Goal: Task Accomplishment & Management: Use online tool/utility

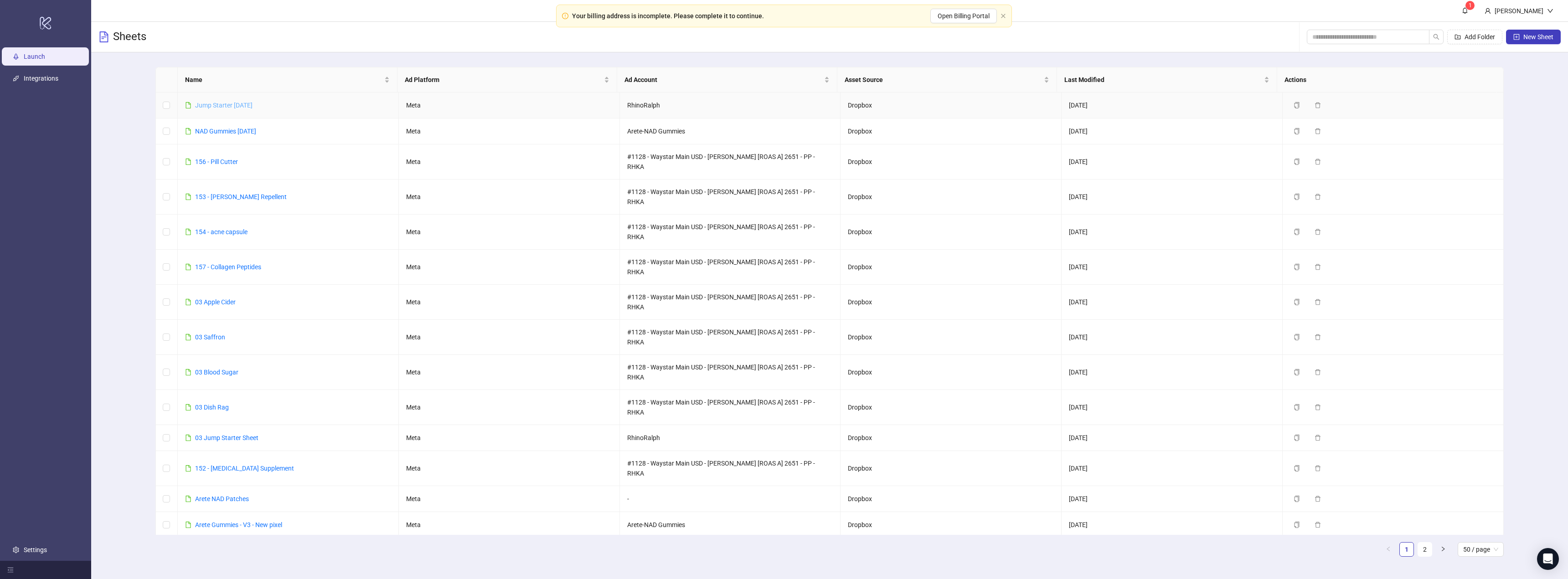
click at [222, 107] on link "Jump Starter [DATE]" at bounding box center [224, 105] width 57 height 7
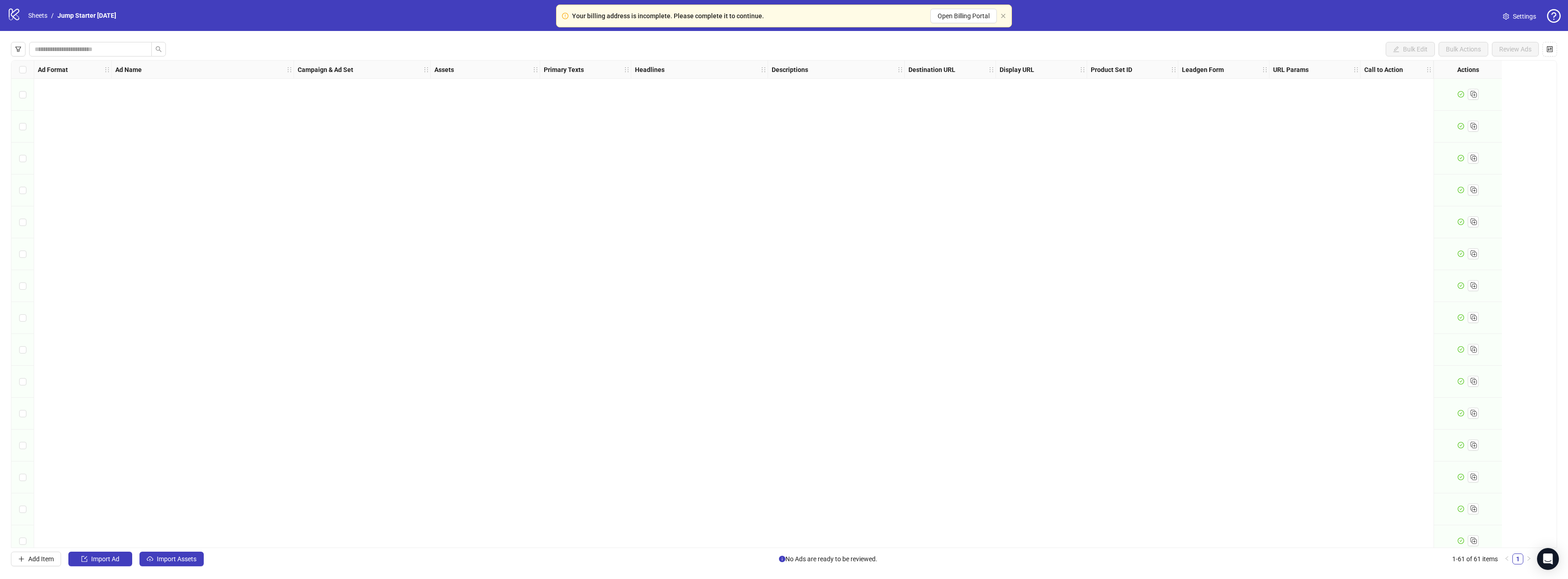
scroll to position [1480, 0]
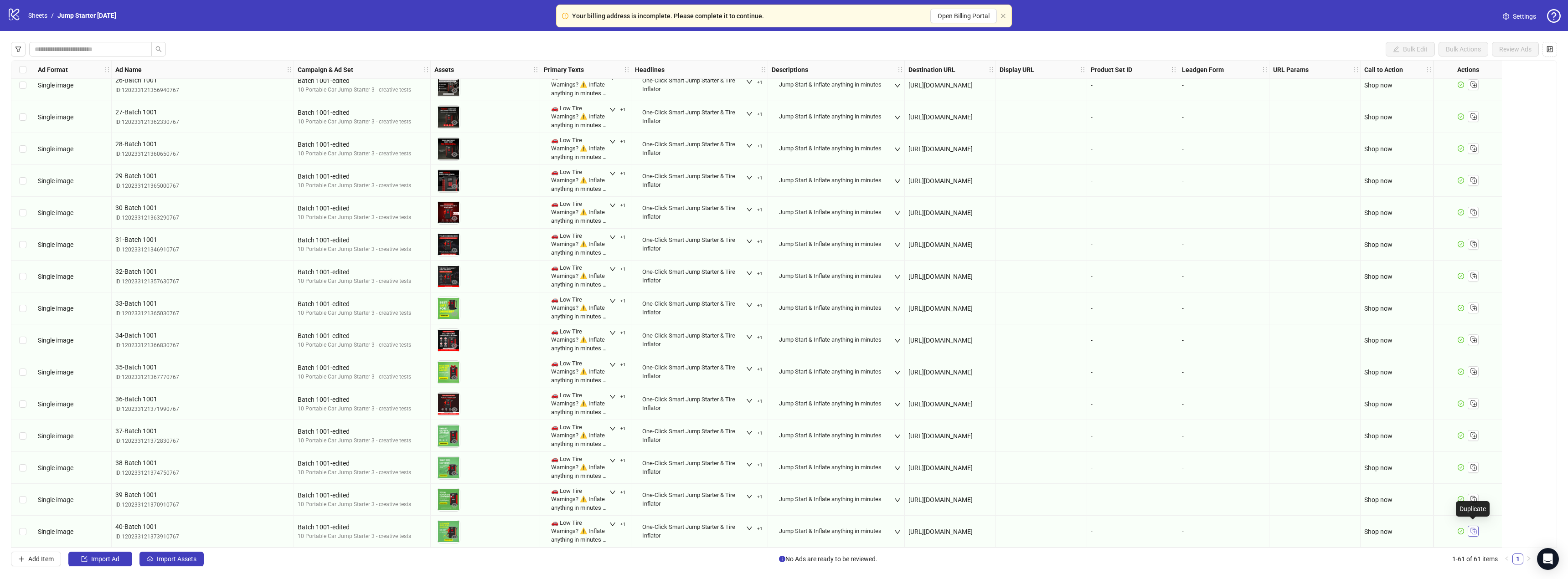
click at [776, 526] on icon "Duplicate" at bounding box center [1473, 530] width 9 height 9
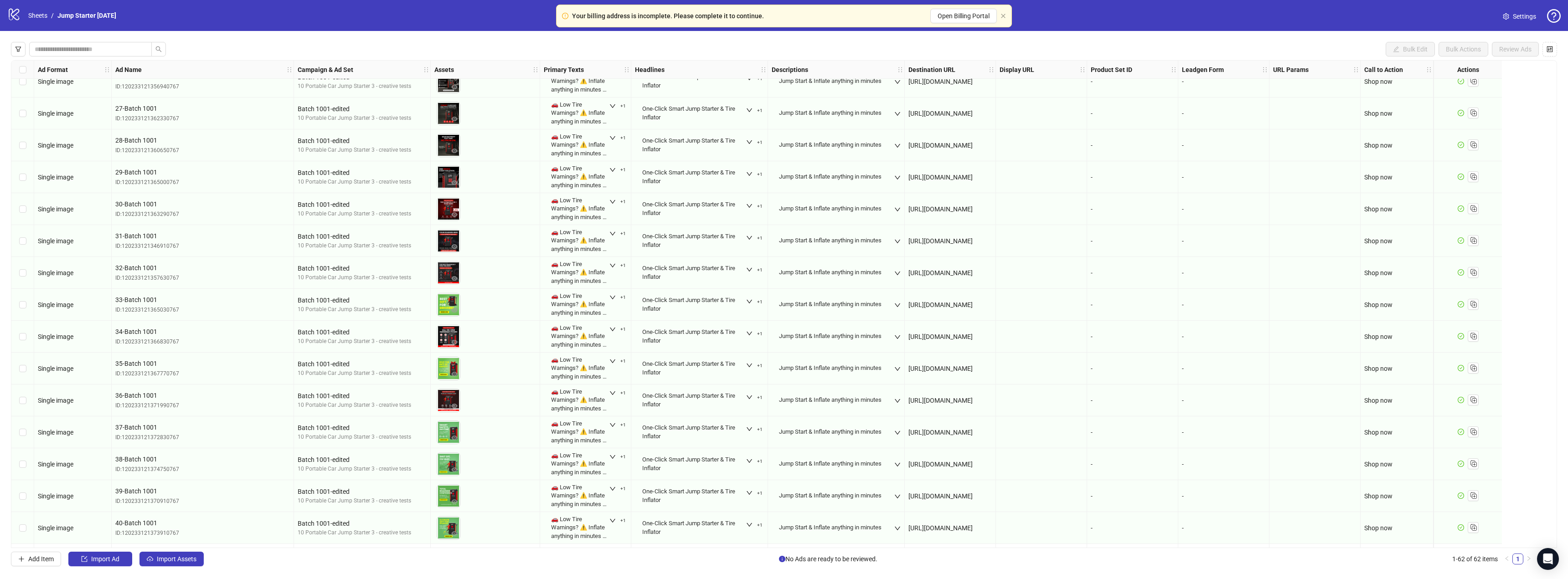
scroll to position [1511, 0]
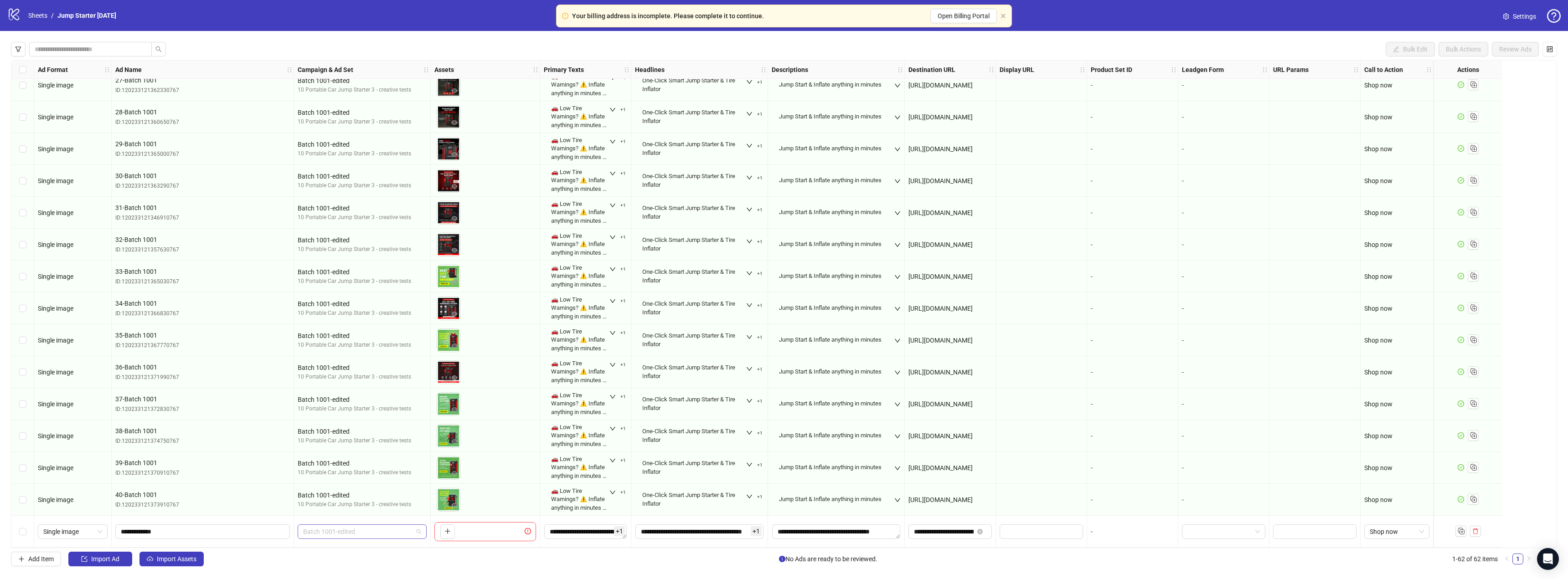
click at [416, 527] on span "Batch 1001-edited" at bounding box center [362, 532] width 118 height 13
click at [414, 411] on line "Duplicate" at bounding box center [413, 411] width 2 height 0
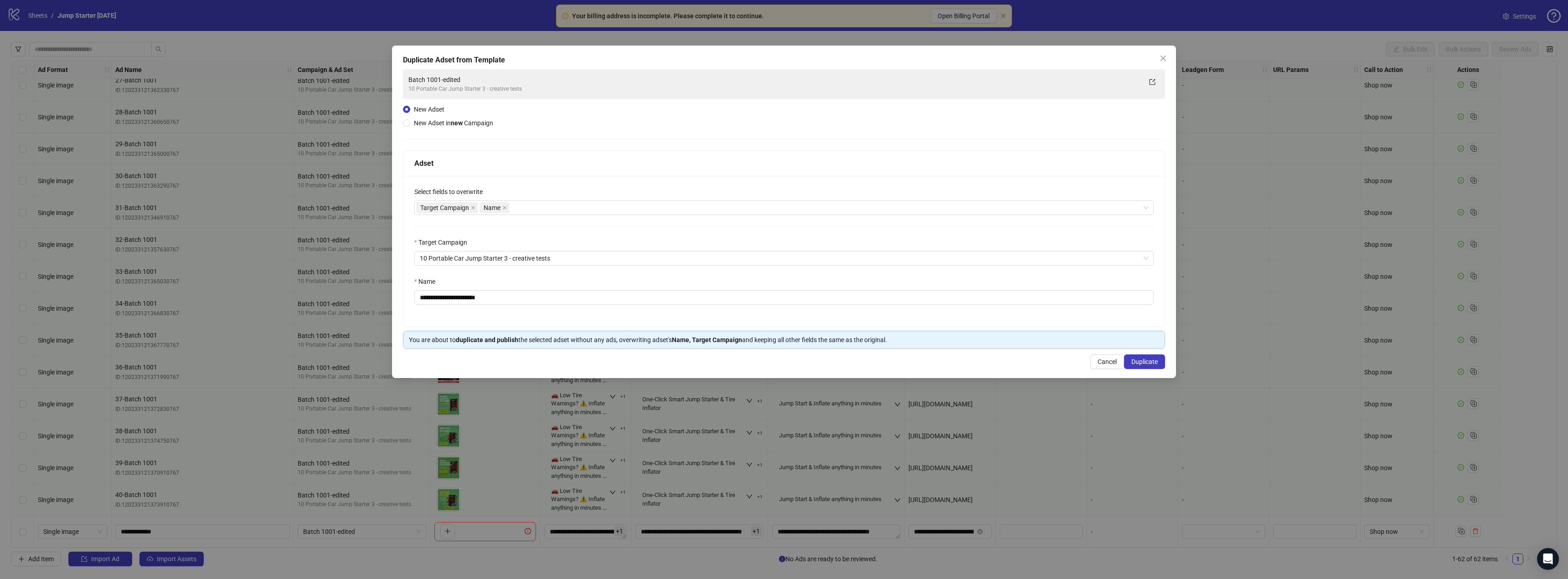
drag, startPoint x: 607, startPoint y: 54, endPoint x: 608, endPoint y: 61, distance: 7.1
click at [607, 54] on div "**********" at bounding box center [784, 212] width 784 height 333
click at [523, 303] on input "**********" at bounding box center [784, 297] width 740 height 15
drag, startPoint x: 451, startPoint y: 297, endPoint x: 438, endPoint y: 297, distance: 13.0
click at [438, 297] on input "**********" at bounding box center [784, 297] width 740 height 15
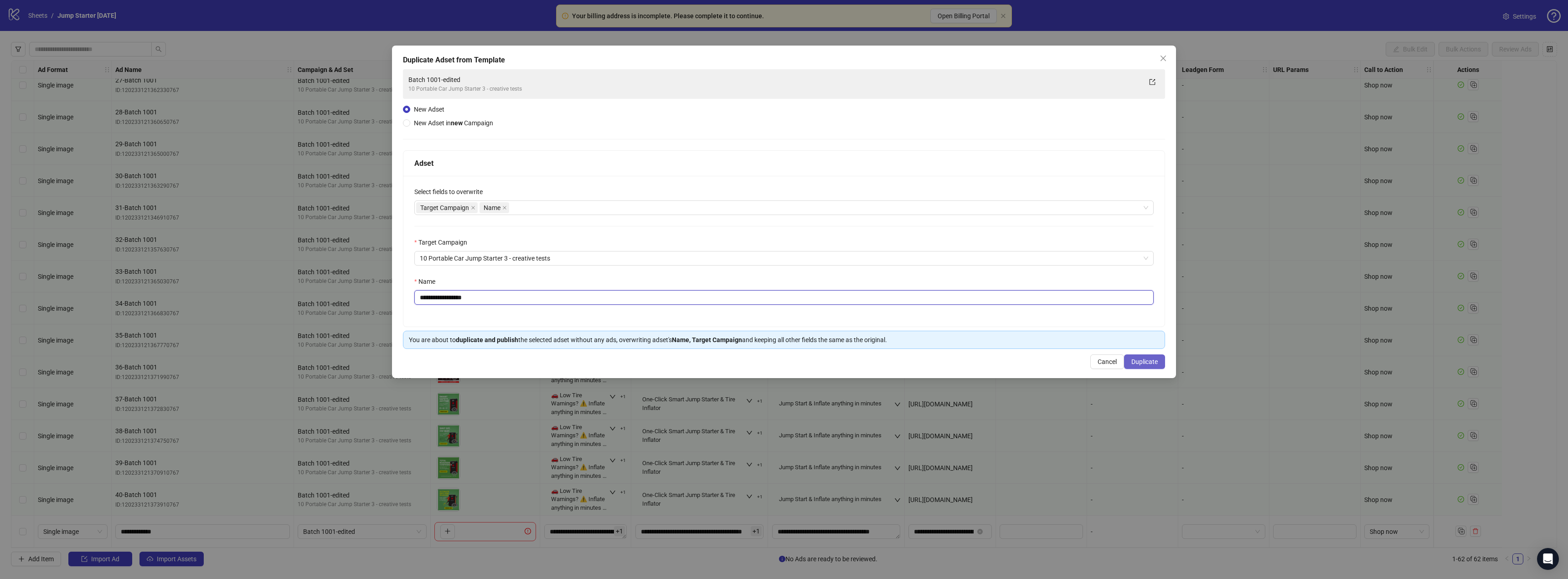
type input "**********"
click at [776, 358] on span "Duplicate" at bounding box center [1144, 362] width 26 height 7
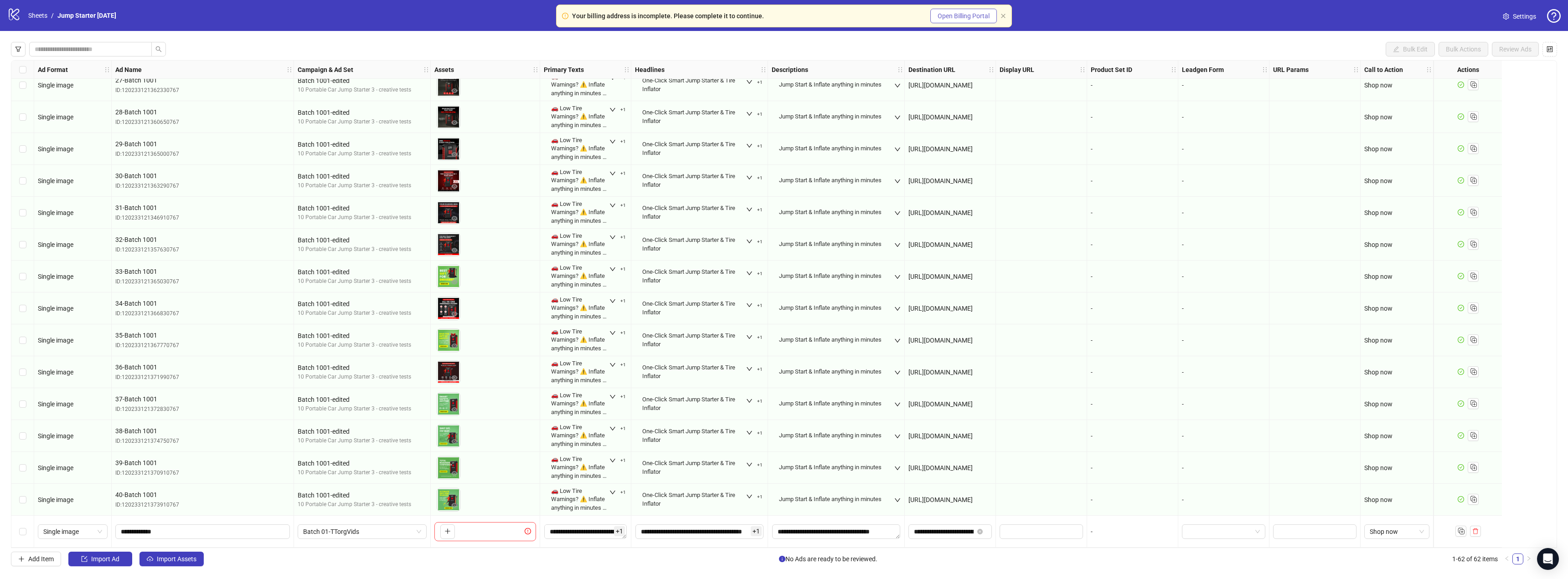
click at [776, 19] on span "Open Billing Portal" at bounding box center [963, 16] width 52 height 7
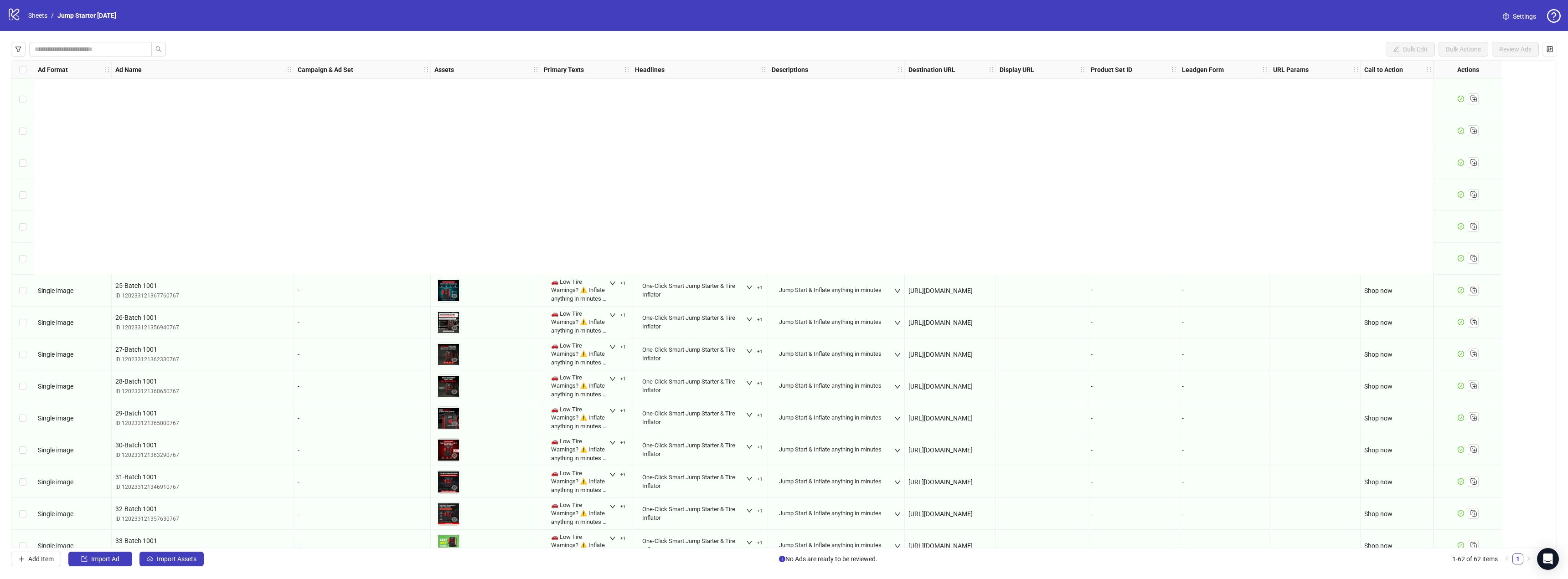
scroll to position [1511, 0]
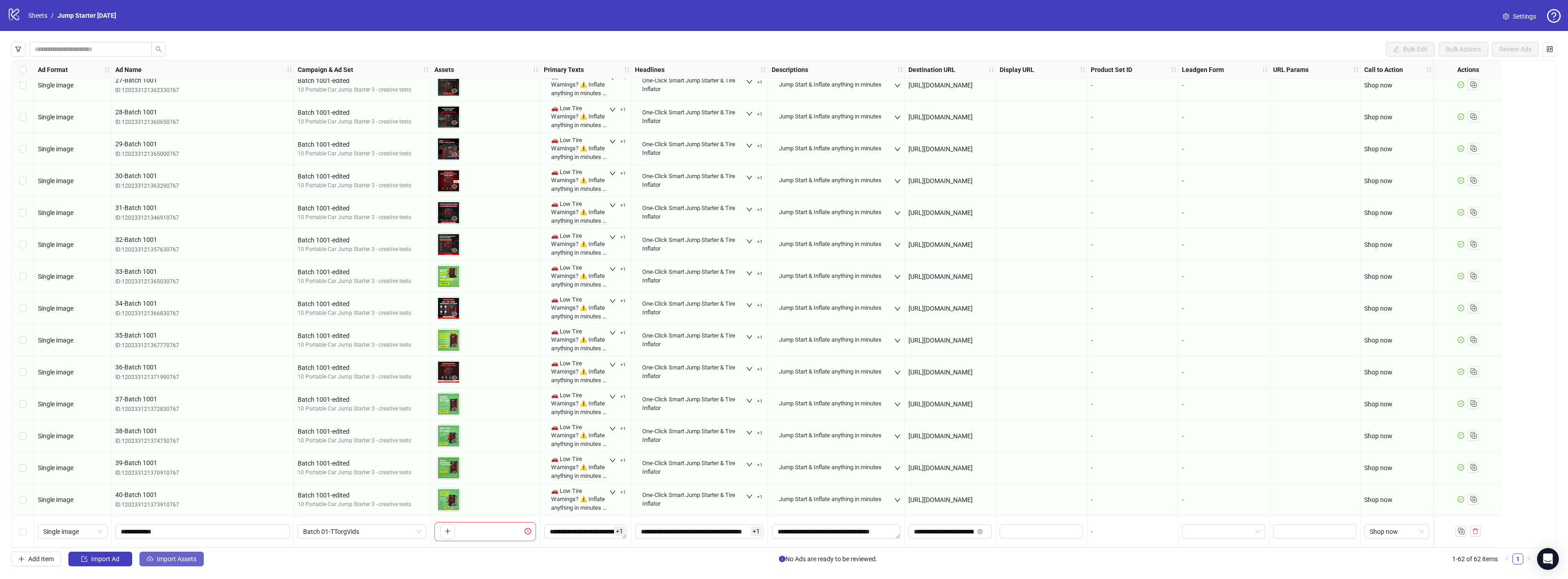
click at [172, 562] on span "Import Assets" at bounding box center [177, 559] width 40 height 7
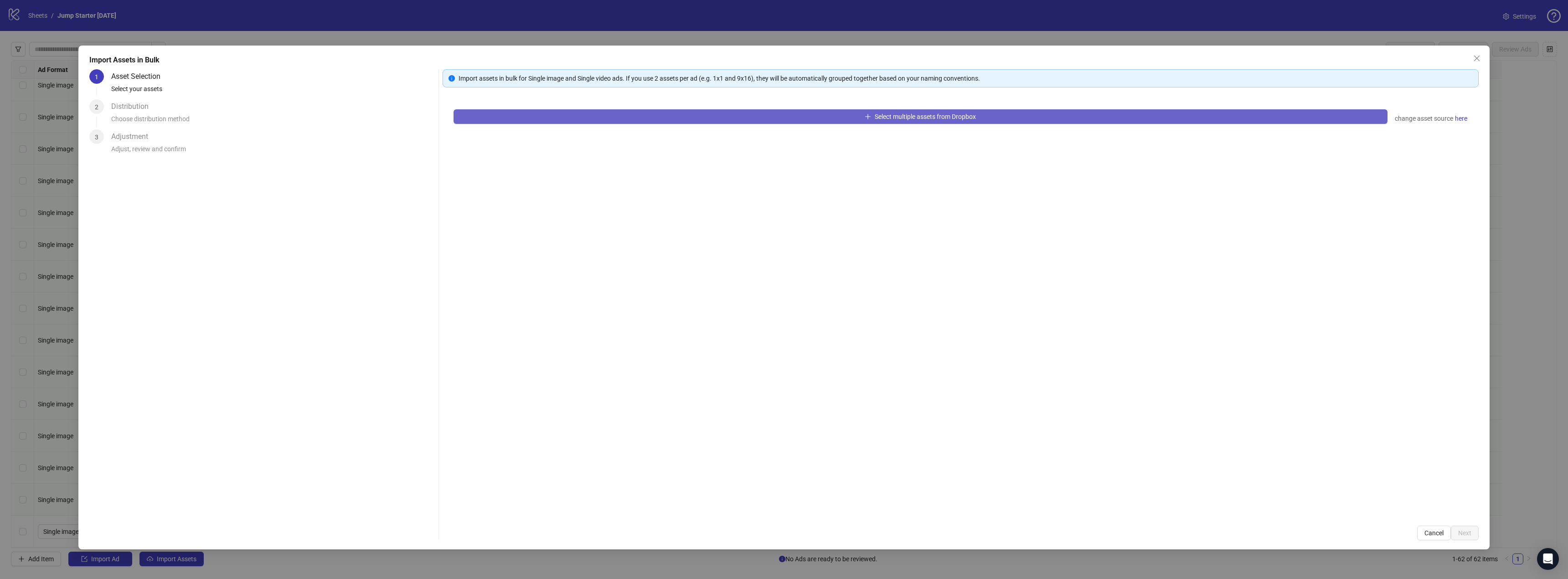
click at [928, 116] on span "Select multiple assets from Dropbox" at bounding box center [925, 117] width 101 height 7
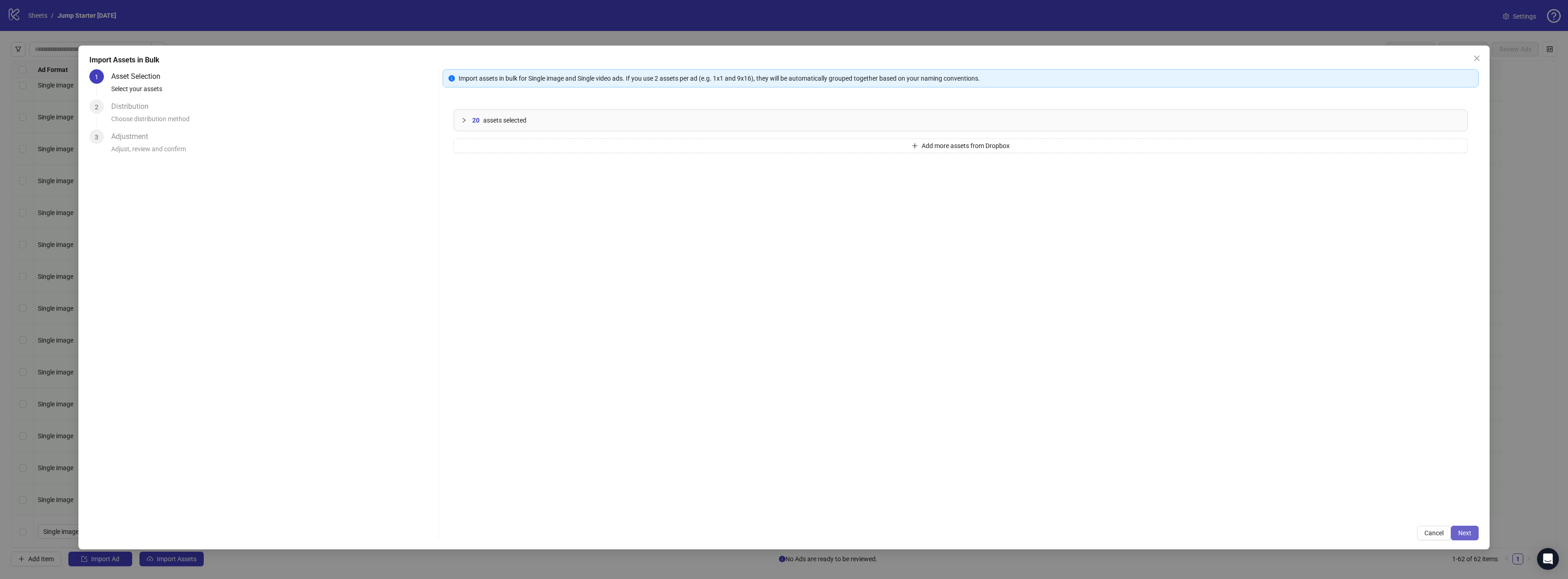
click at [1460, 527] on button "Next" at bounding box center [1465, 533] width 28 height 15
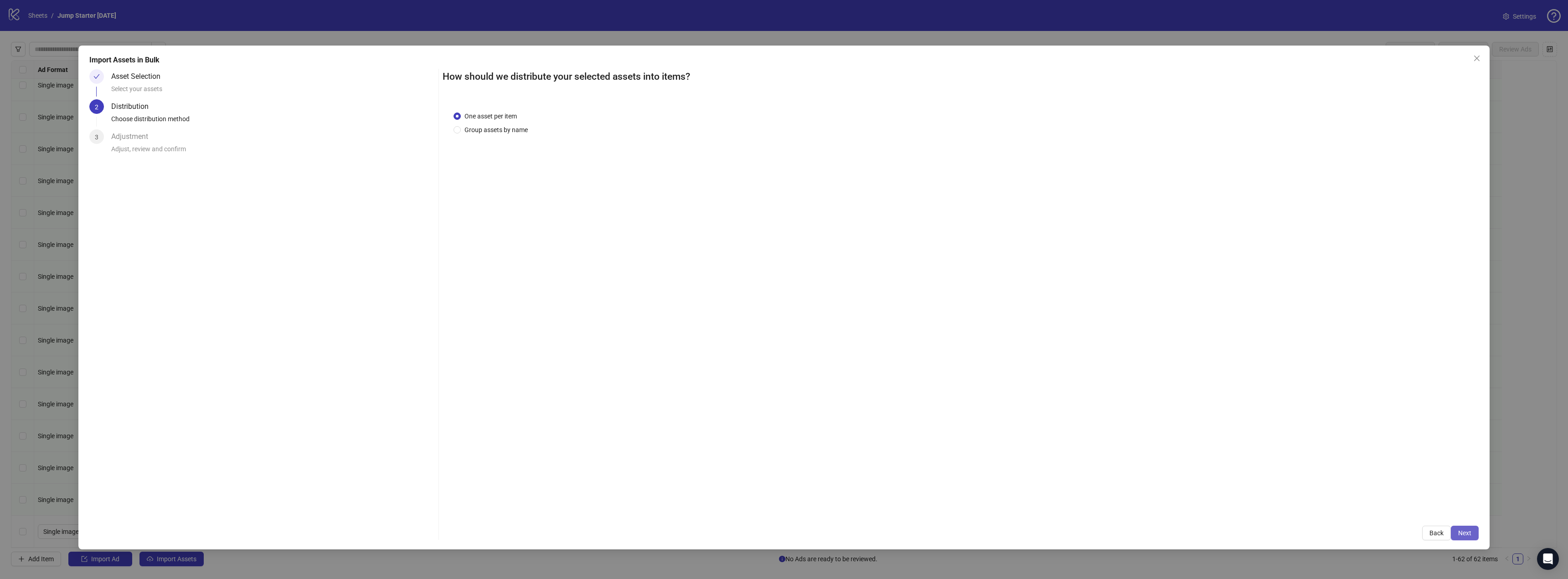
click at [1461, 529] on button "Next" at bounding box center [1465, 533] width 28 height 15
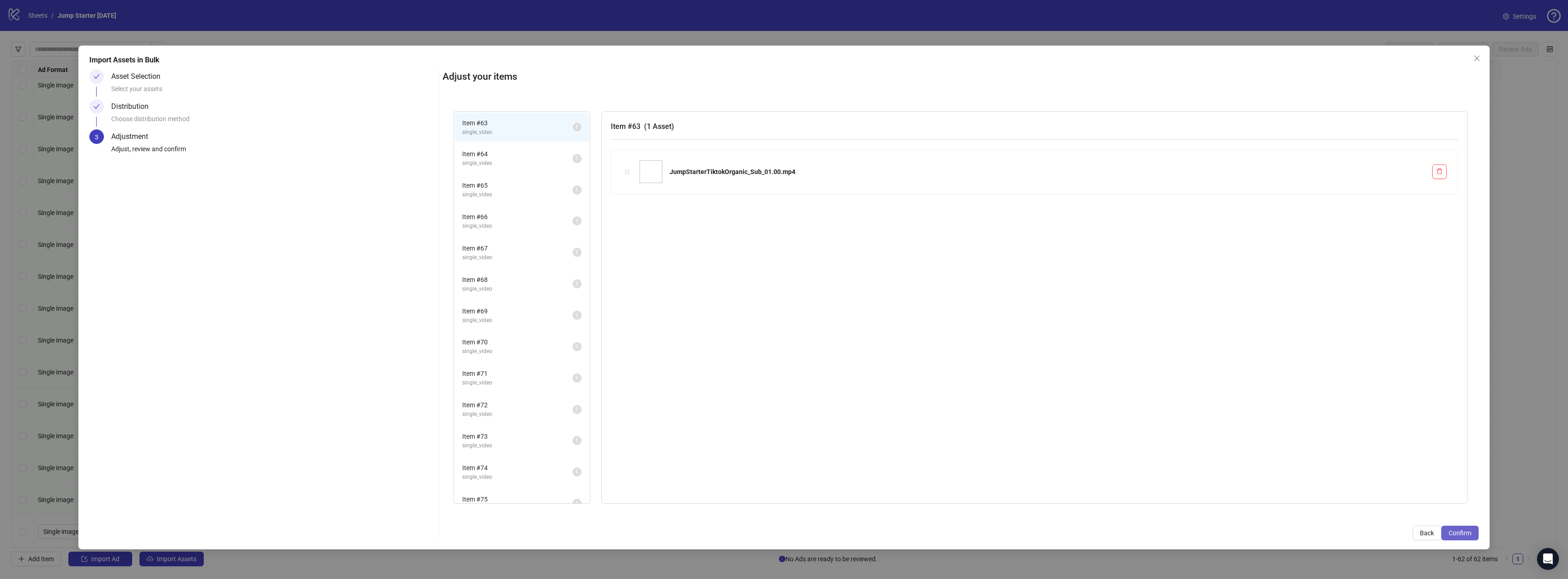
click at [1468, 532] on span "Confirm" at bounding box center [1460, 533] width 23 height 7
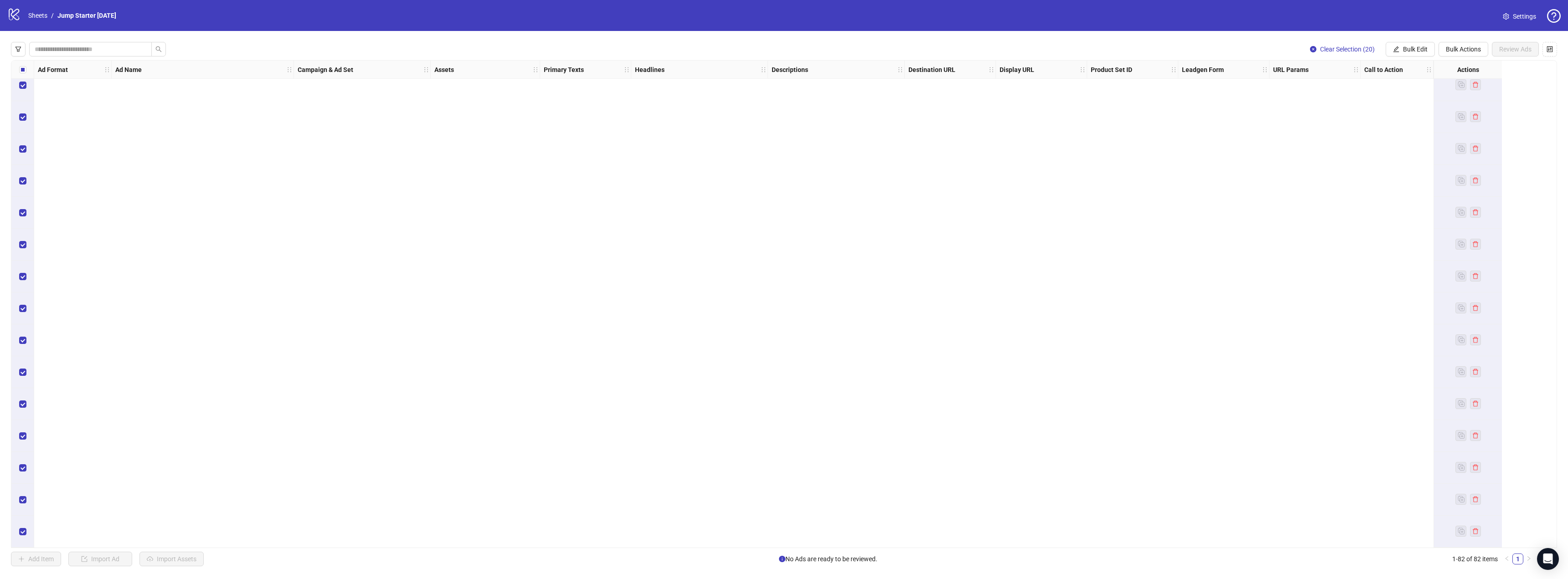
scroll to position [1603, 0]
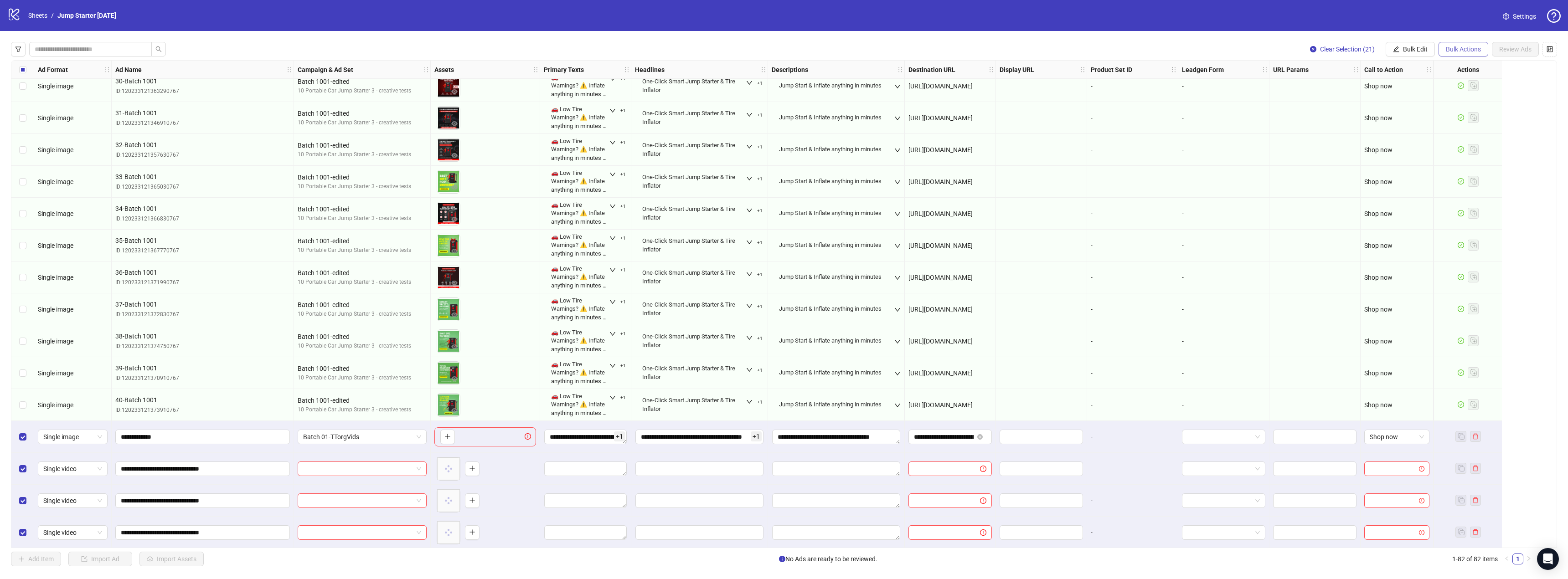
click at [1464, 49] on span "Bulk Actions" at bounding box center [1463, 49] width 35 height 7
click at [1464, 46] on span "Bulk Actions" at bounding box center [1463, 49] width 35 height 7
click at [1411, 44] on button "Bulk Edit" at bounding box center [1410, 49] width 49 height 15
click at [1437, 97] on span "Campaign & Ad Set" at bounding box center [1419, 97] width 54 height 10
click at [1472, 114] on icon "check" at bounding box center [1471, 113] width 6 height 6
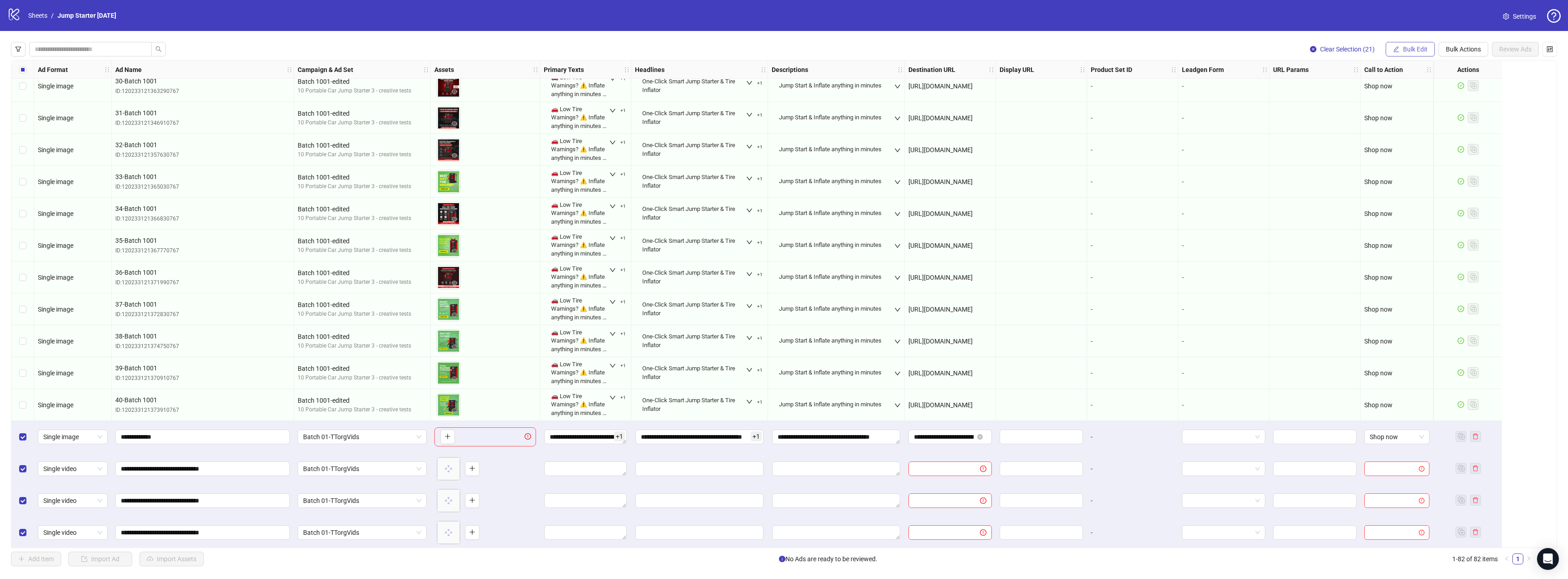
click at [1413, 48] on span "Bulk Edit" at bounding box center [1415, 49] width 24 height 7
click at [1430, 106] on span "Primary Texts" at bounding box center [1419, 111] width 54 height 10
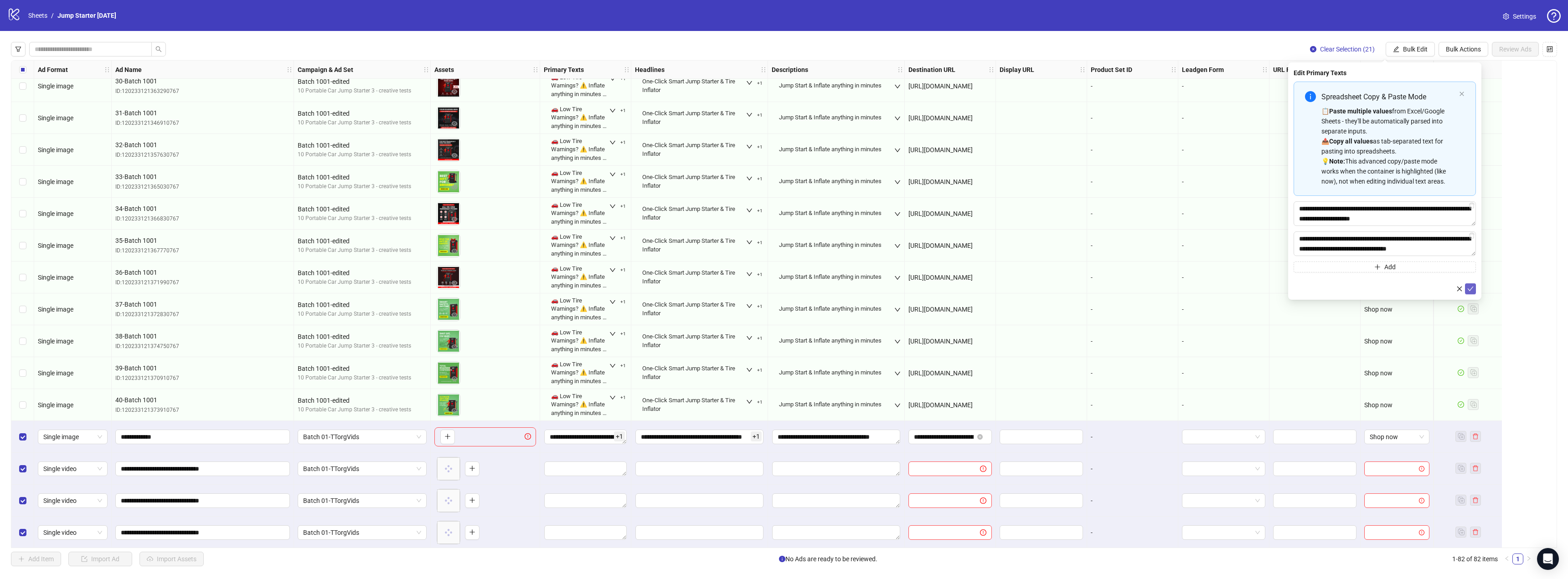
click at [1470, 286] on icon "check" at bounding box center [1471, 289] width 6 height 6
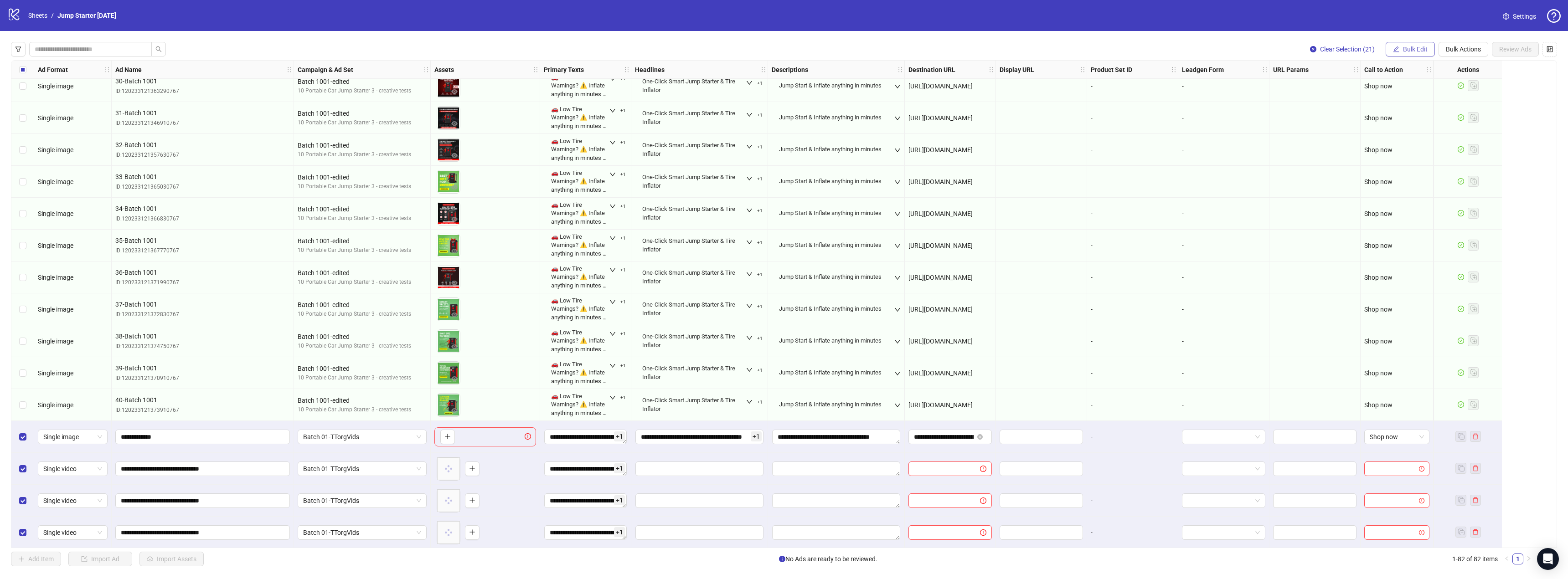
click at [1410, 50] on span "Bulk Edit" at bounding box center [1415, 49] width 24 height 7
click at [1419, 123] on span "Headlines" at bounding box center [1419, 126] width 54 height 10
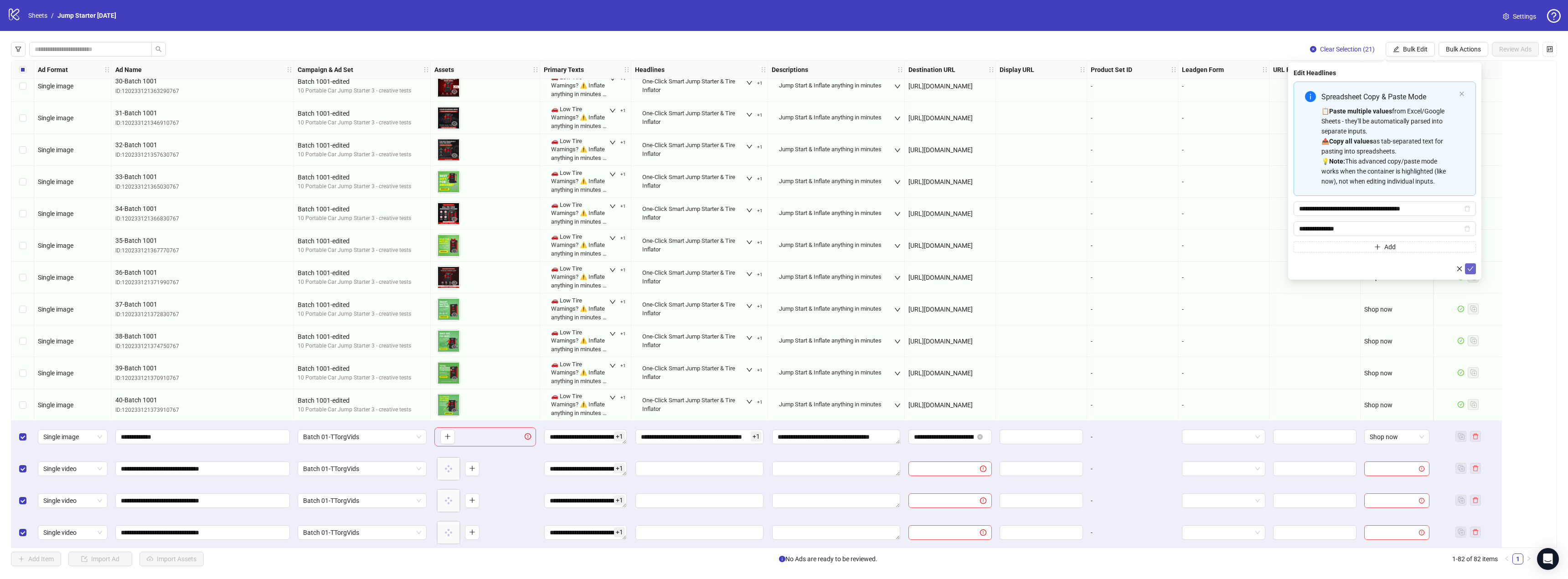
click at [1468, 268] on icon "check" at bounding box center [1471, 269] width 6 height 6
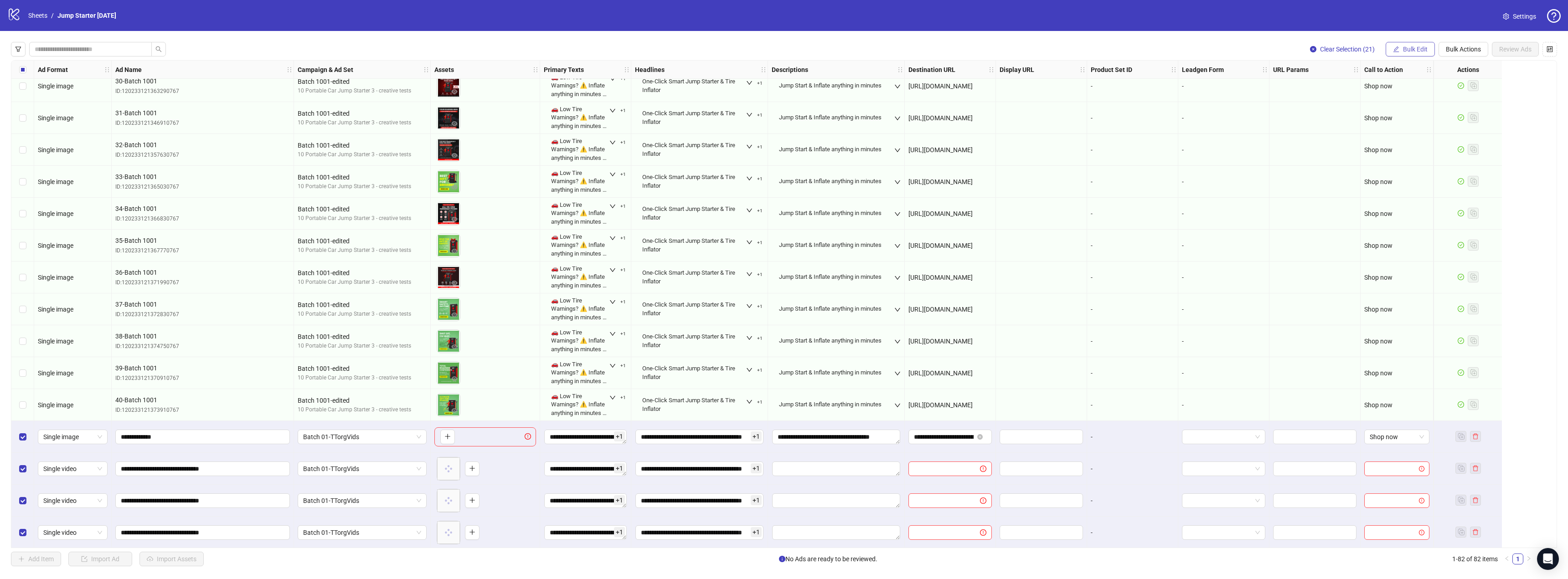
click at [1398, 47] on icon "edit" at bounding box center [1396, 49] width 6 height 6
click at [1428, 159] on span "Destination URL" at bounding box center [1419, 155] width 54 height 10
click at [1472, 114] on icon "check" at bounding box center [1471, 113] width 6 height 6
click at [1410, 49] on span "Bulk Edit" at bounding box center [1415, 49] width 24 height 7
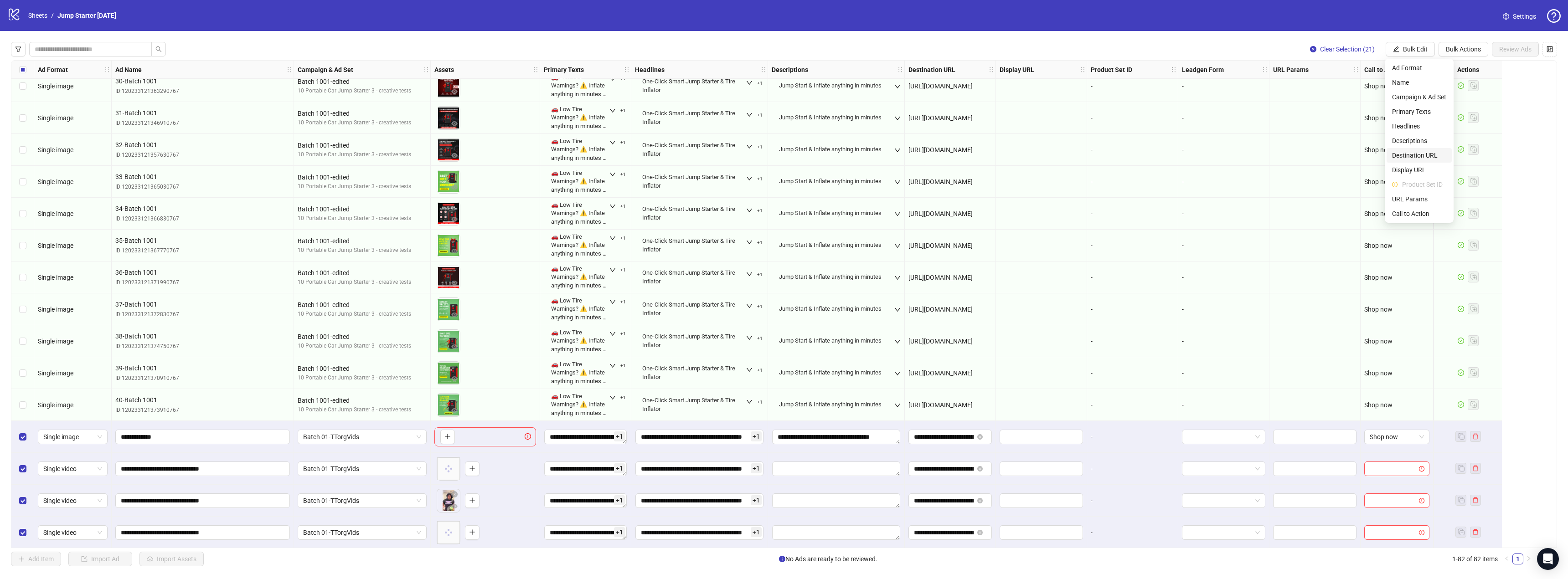
click at [1427, 158] on span "Destination URL" at bounding box center [1419, 155] width 54 height 10
click at [1471, 112] on icon "check" at bounding box center [1471, 112] width 6 height 4
click at [1413, 50] on span "Bulk Edit" at bounding box center [1415, 49] width 24 height 7
click at [1426, 213] on span "Call to Action" at bounding box center [1419, 213] width 54 height 10
click at [1472, 113] on icon "check" at bounding box center [1471, 113] width 6 height 6
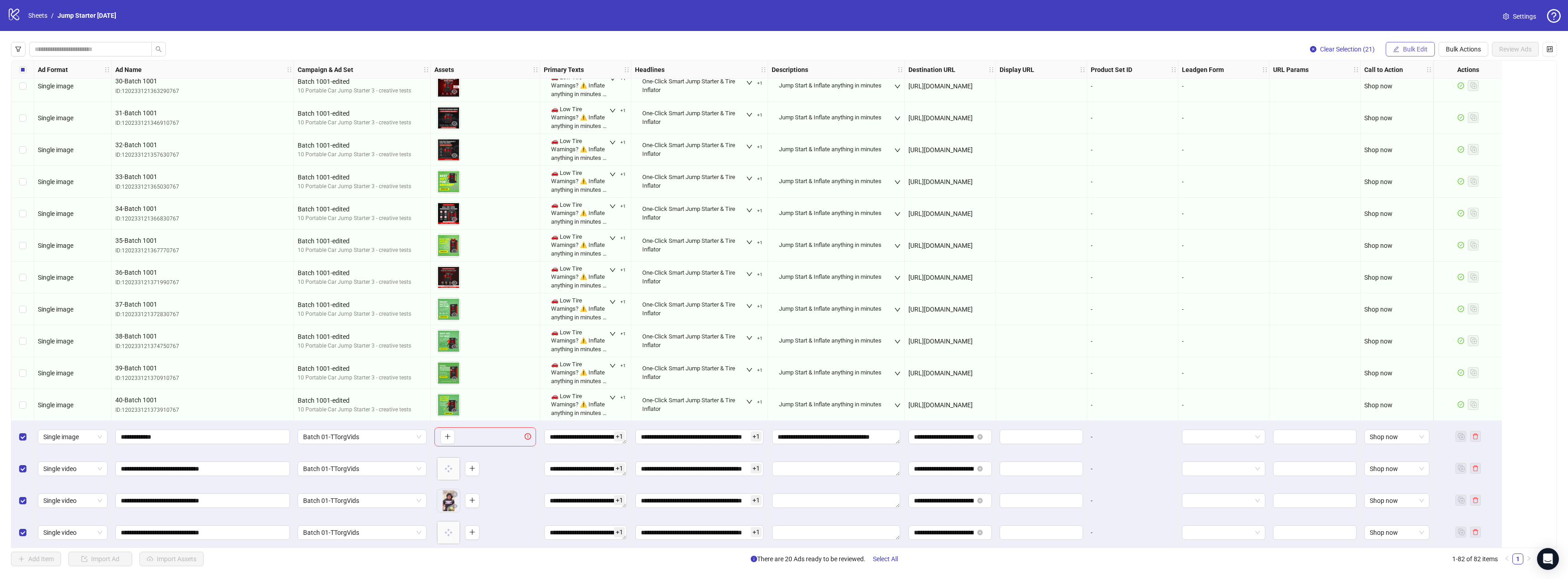
click at [1422, 55] on button "Bulk Edit" at bounding box center [1410, 49] width 49 height 15
click at [1423, 140] on span "Descriptions" at bounding box center [1419, 140] width 54 height 10
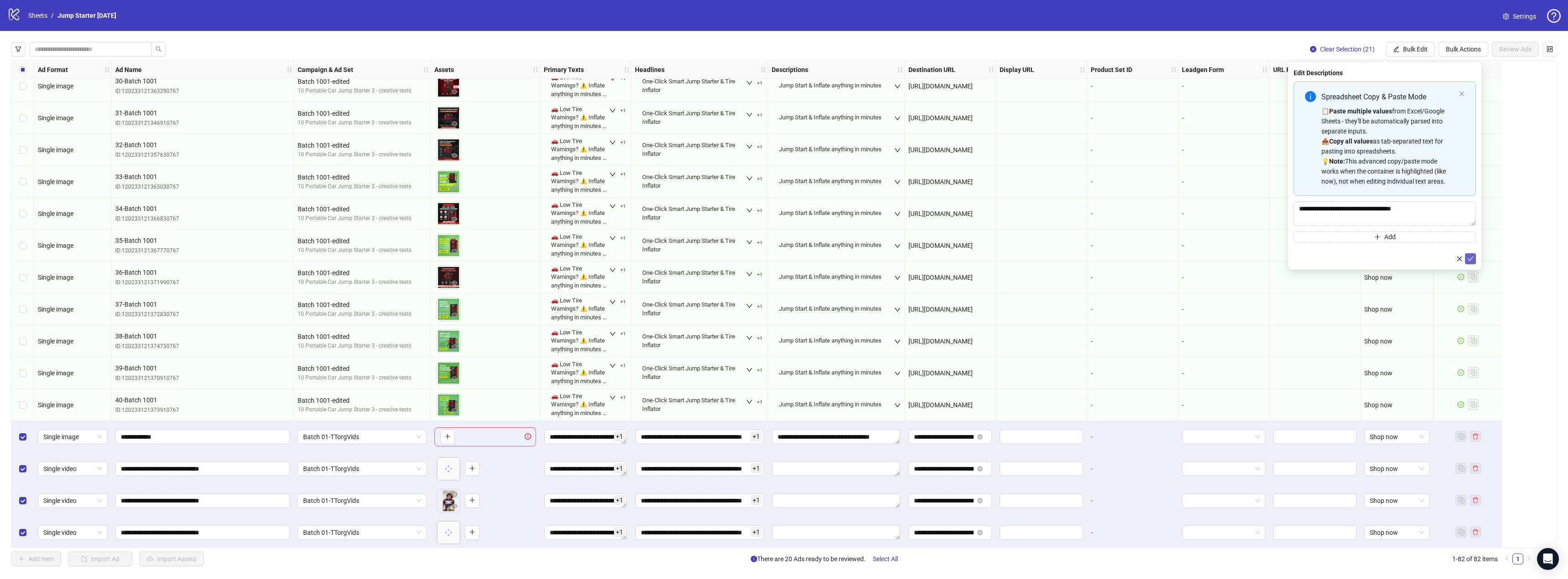
click at [1471, 255] on icon "check" at bounding box center [1471, 258] width 6 height 6
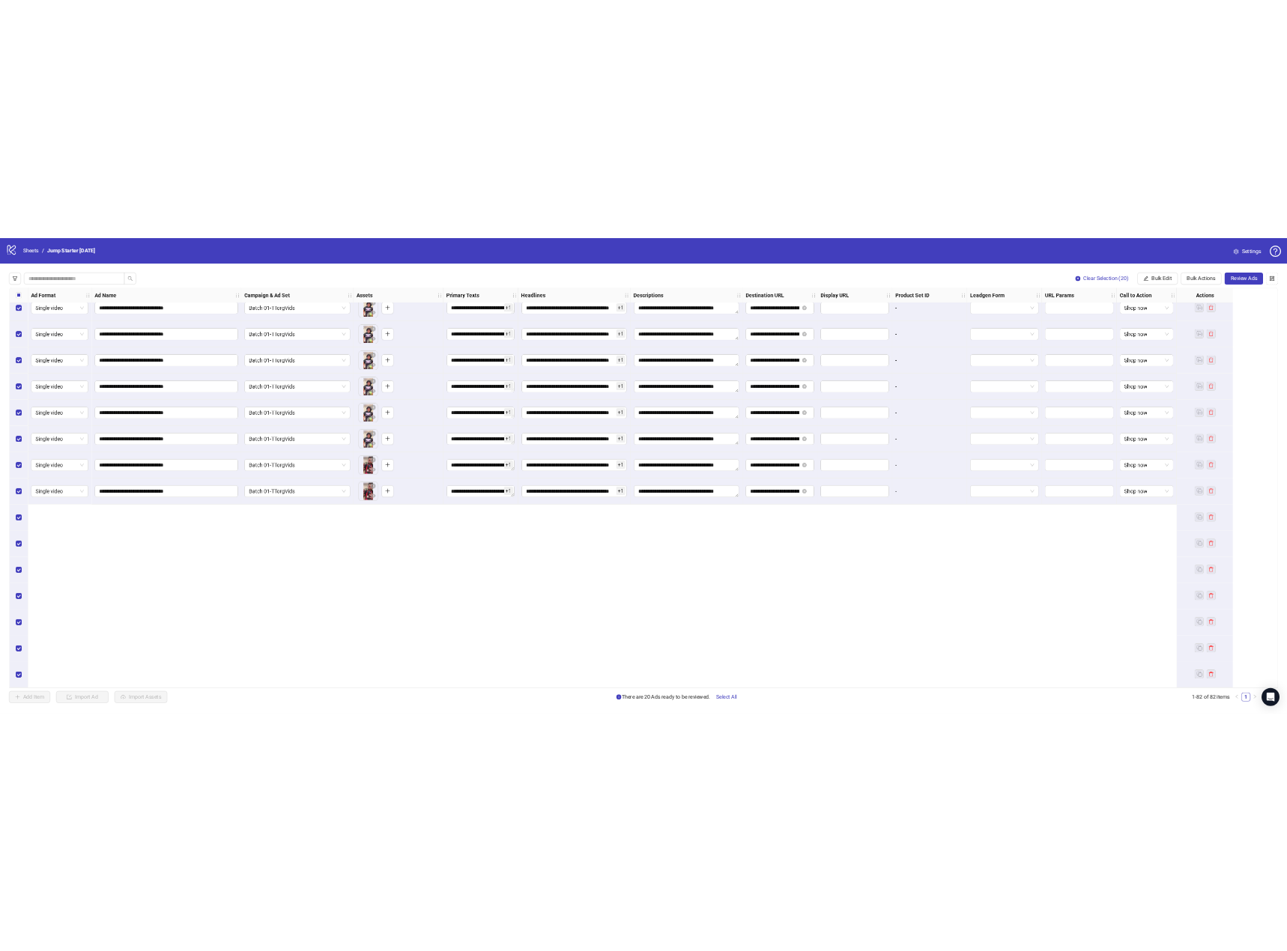
scroll to position [3084, 0]
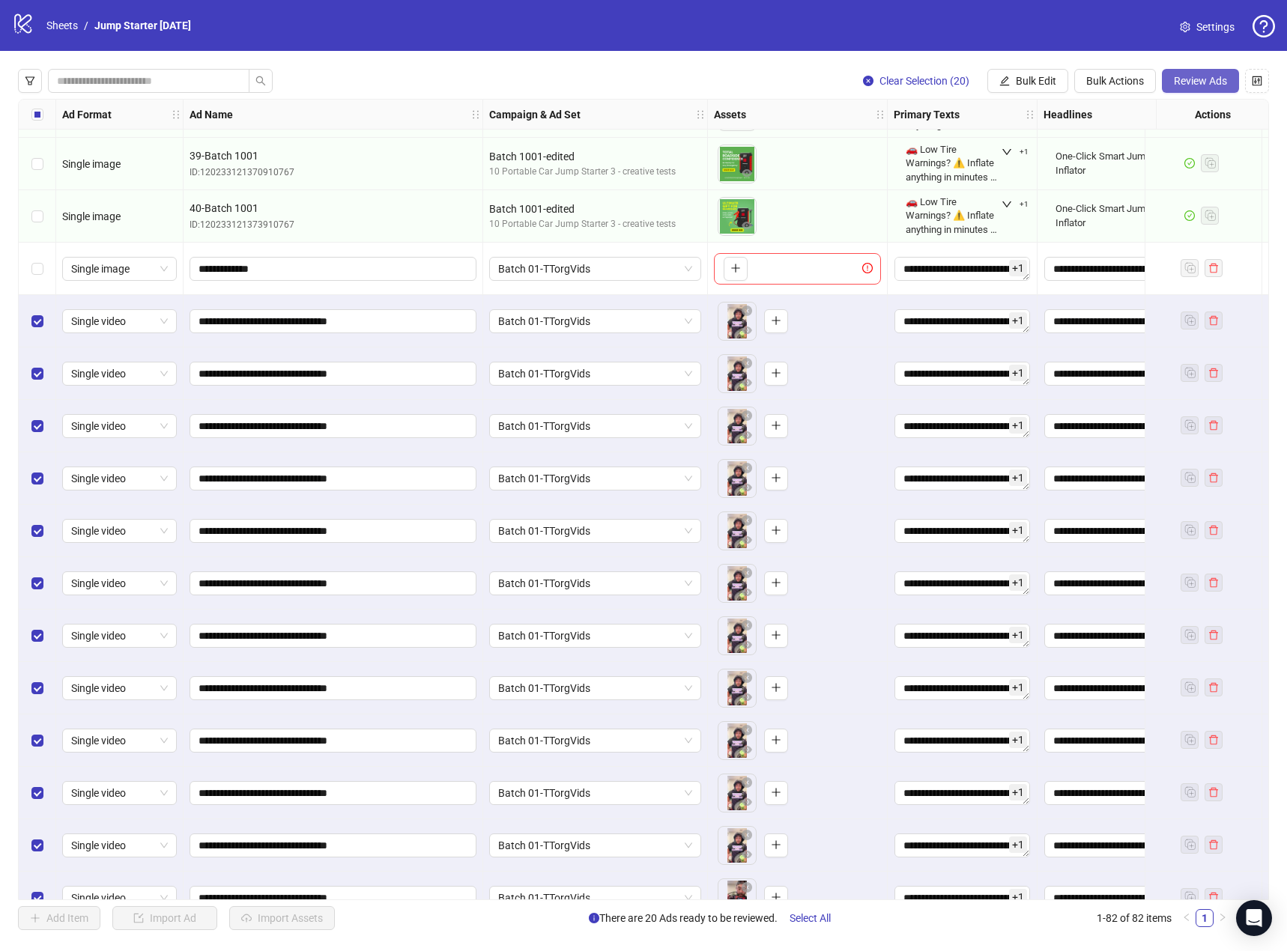
click at [1202, 80] on span "Review Ads" at bounding box center [1199, 81] width 53 height 12
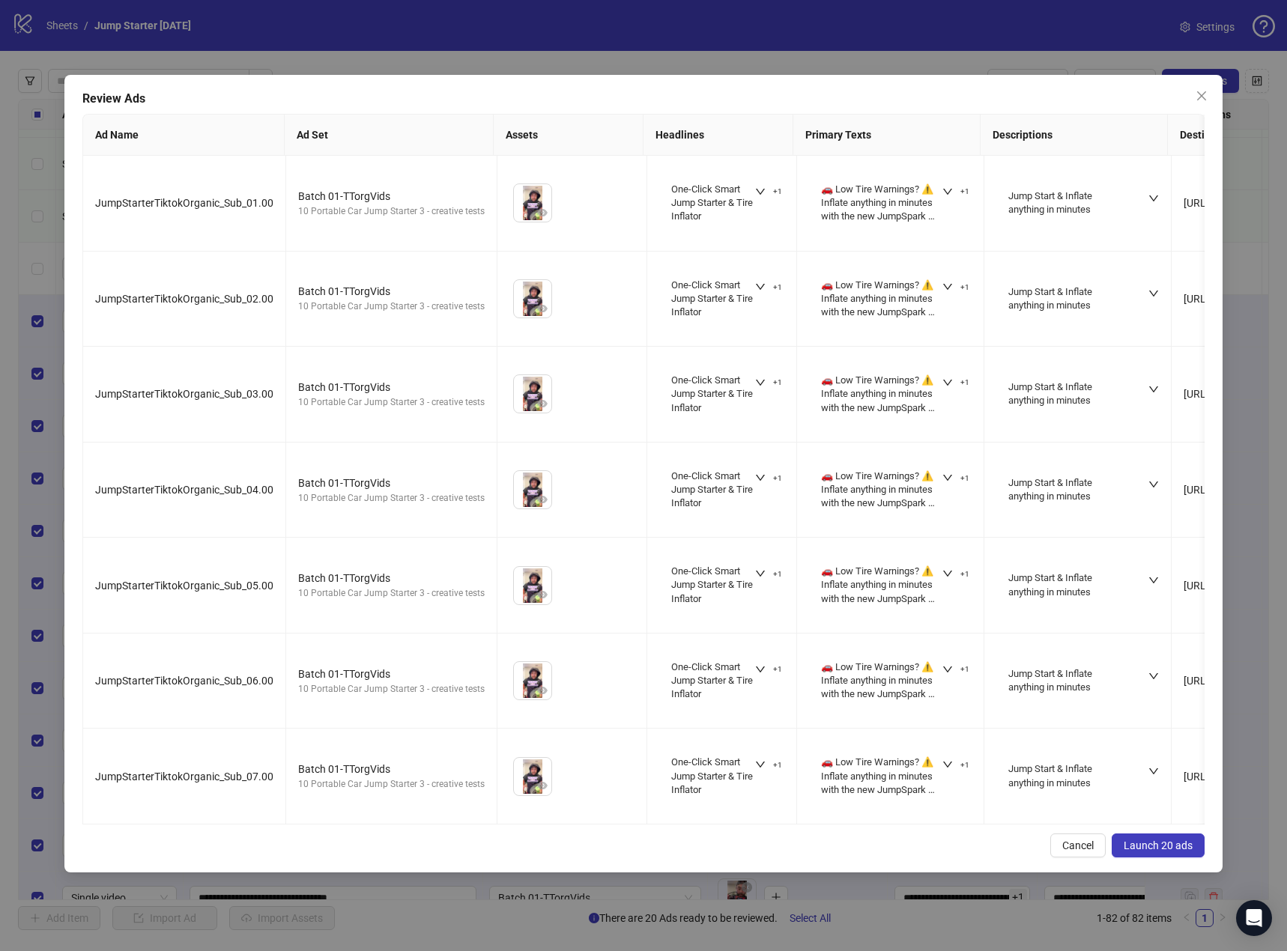
click at [1143, 842] on span "Launch 20 ads" at bounding box center [1157, 845] width 69 height 12
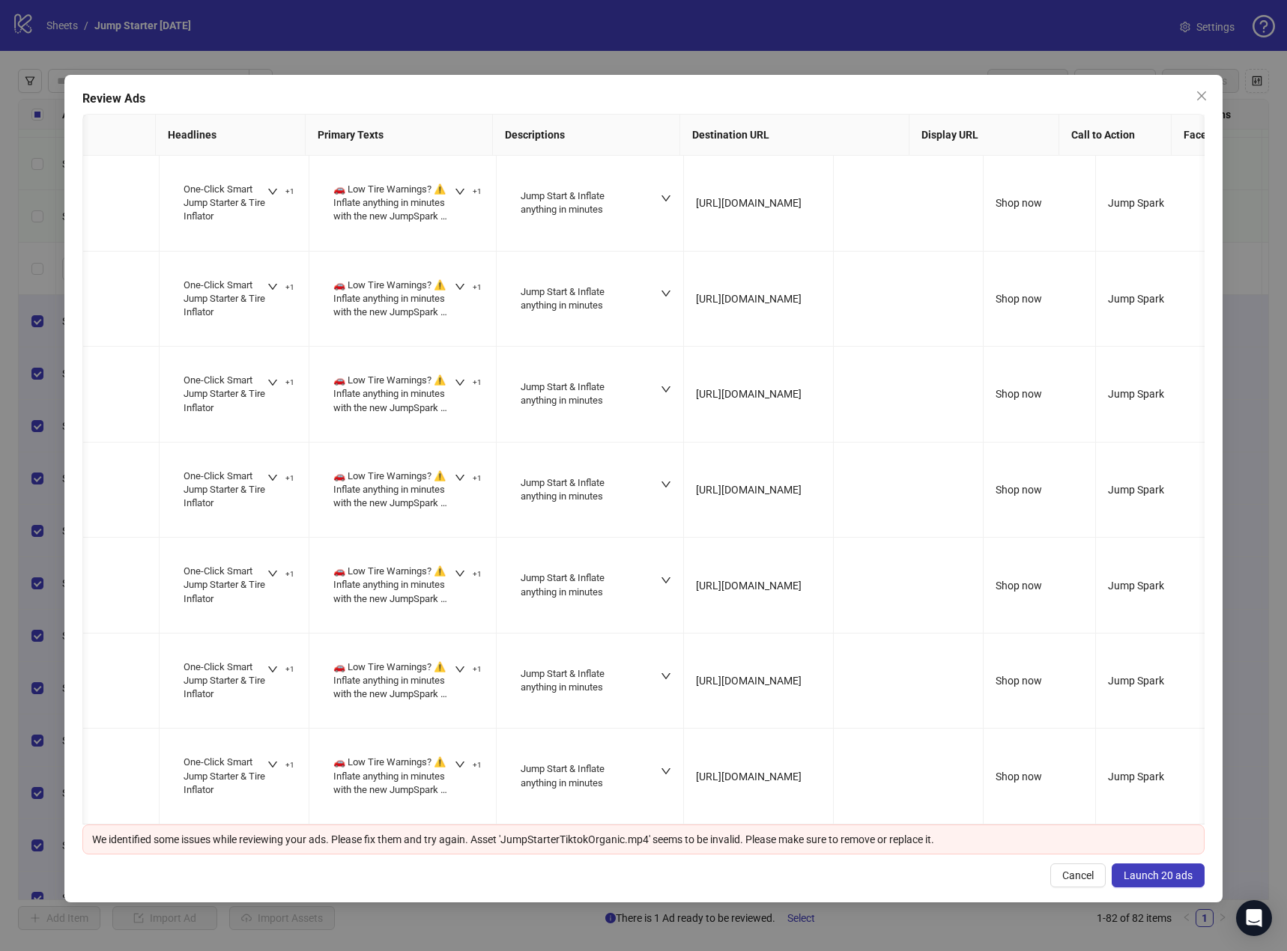
scroll to position [0, 0]
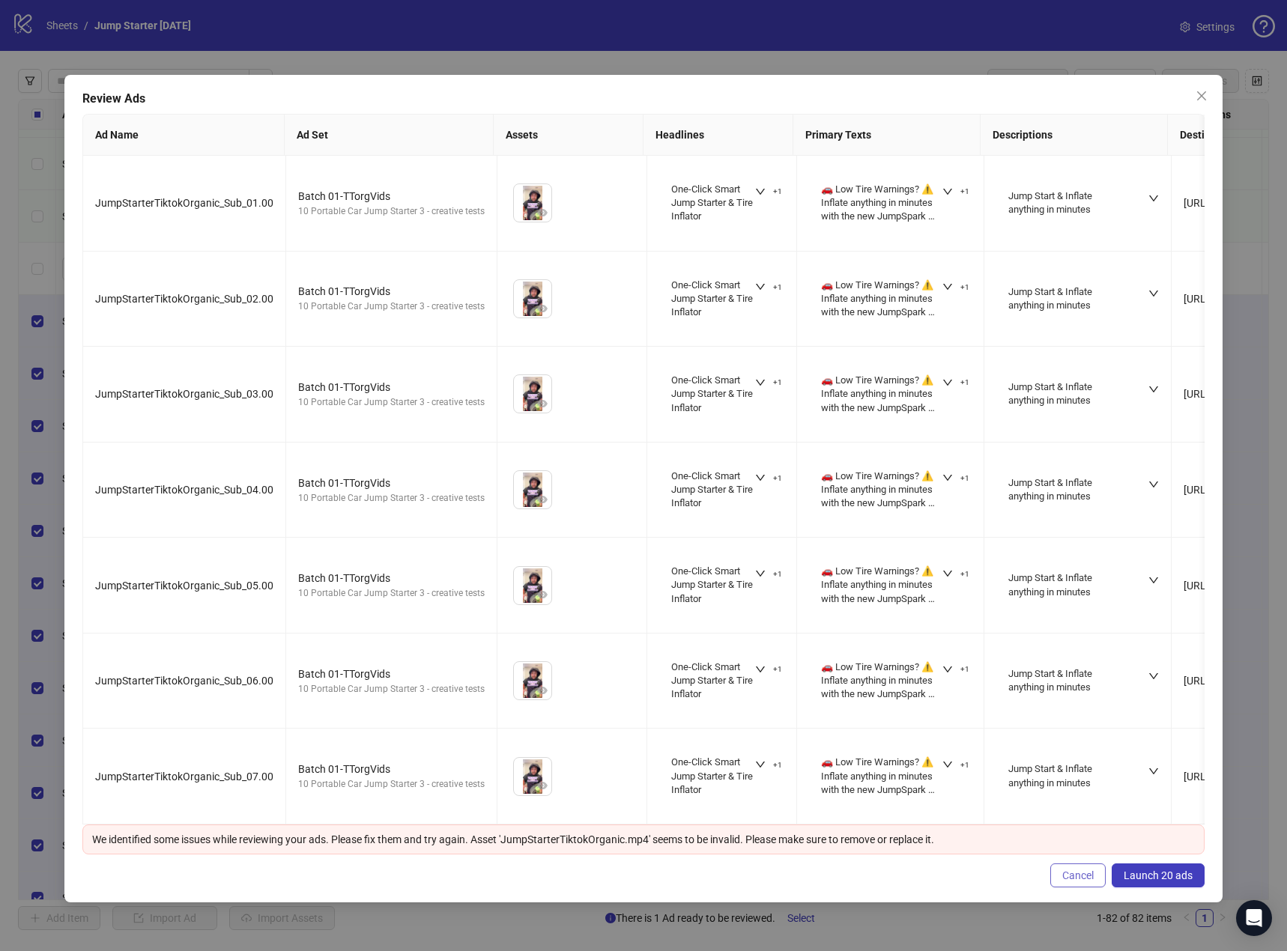
click at [1089, 877] on span "Cancel" at bounding box center [1077, 875] width 31 height 12
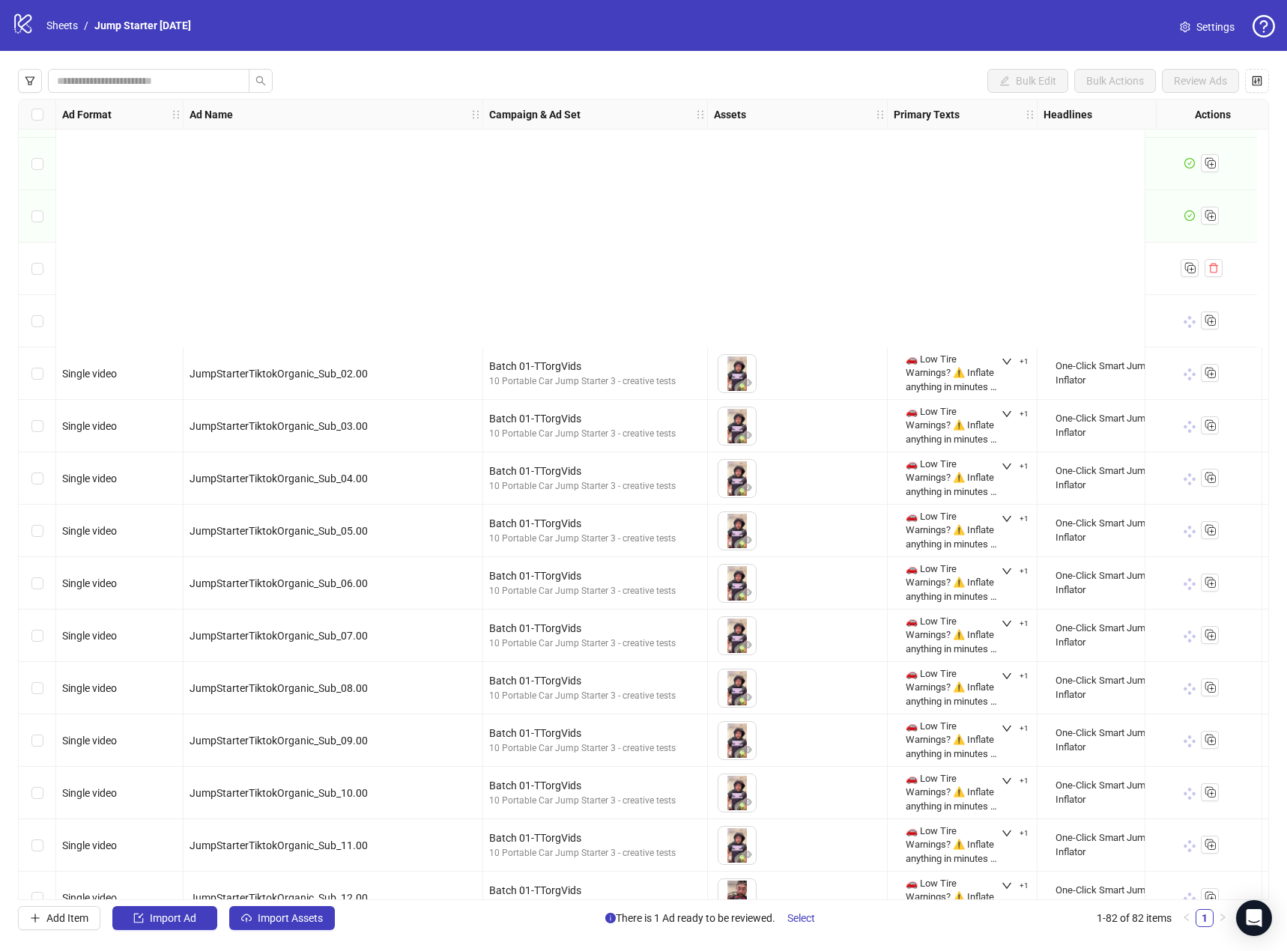
scroll to position [3535, 0]
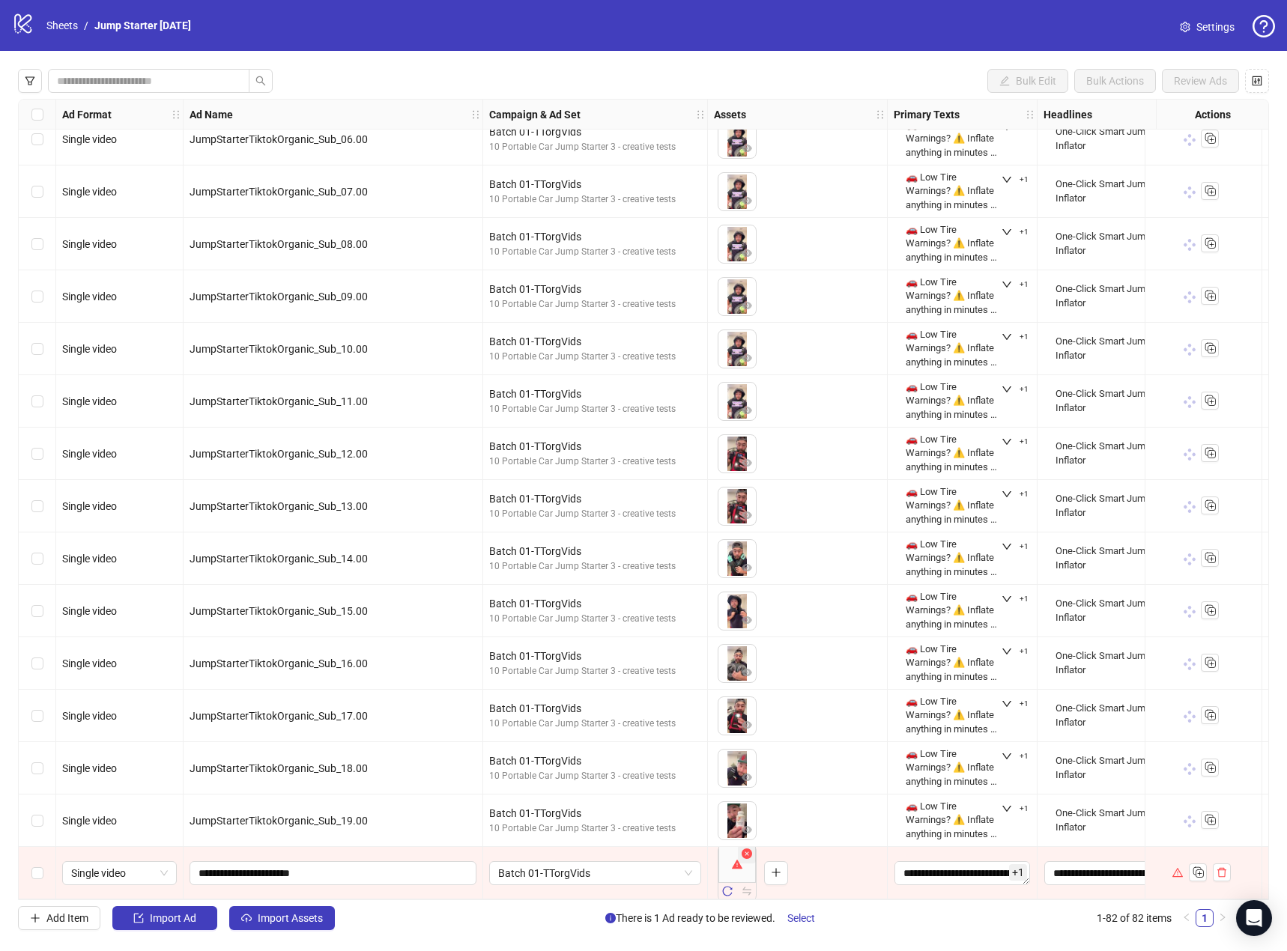
click at [747, 851] on icon "close-circle" at bounding box center [746, 853] width 10 height 10
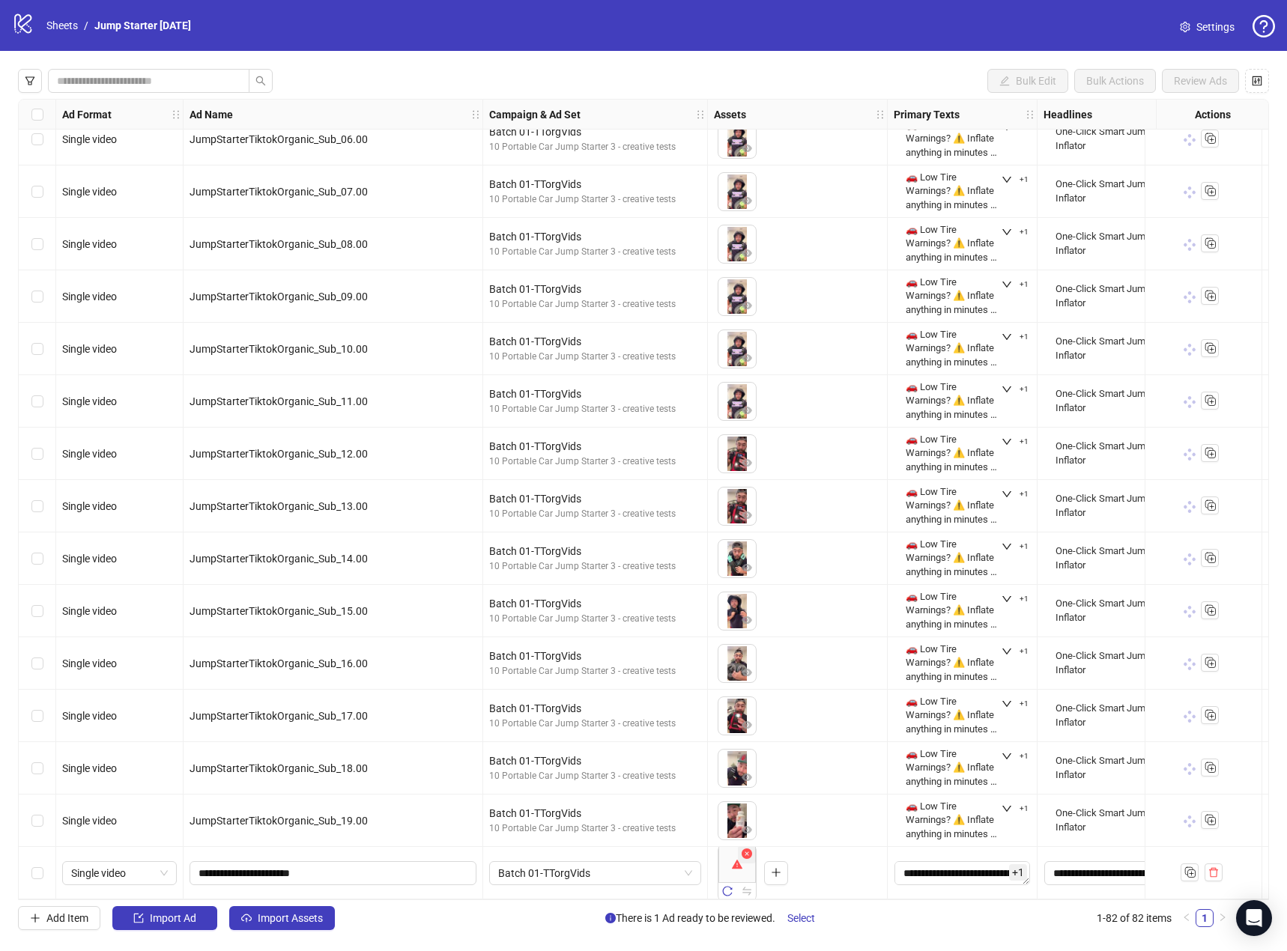
click at [745, 848] on icon "close-circle" at bounding box center [746, 853] width 10 height 10
click at [1214, 867] on icon "delete" at bounding box center [1213, 872] width 10 height 10
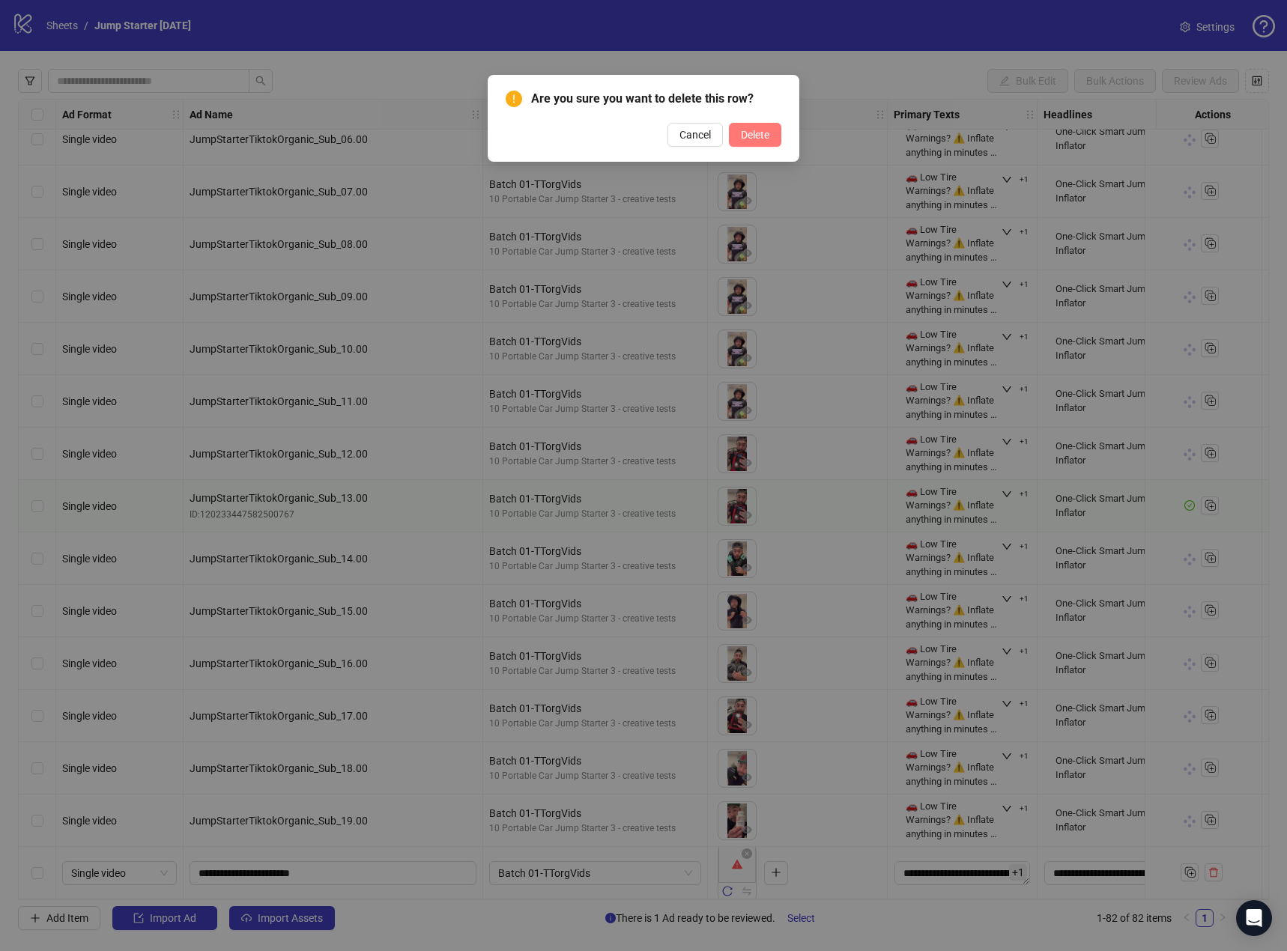
click at [757, 139] on span "Delete" at bounding box center [755, 135] width 28 height 12
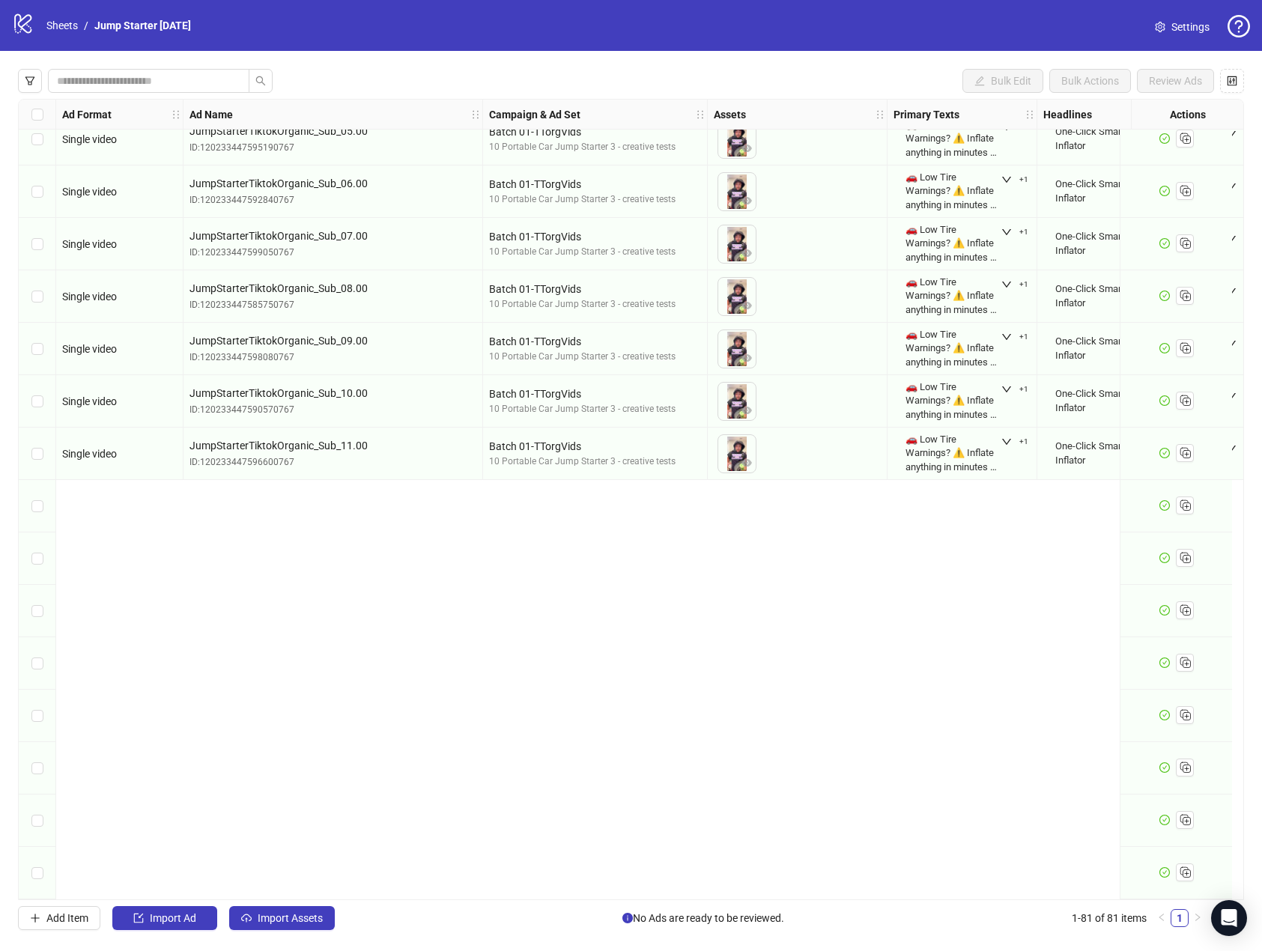
scroll to position [2882, 0]
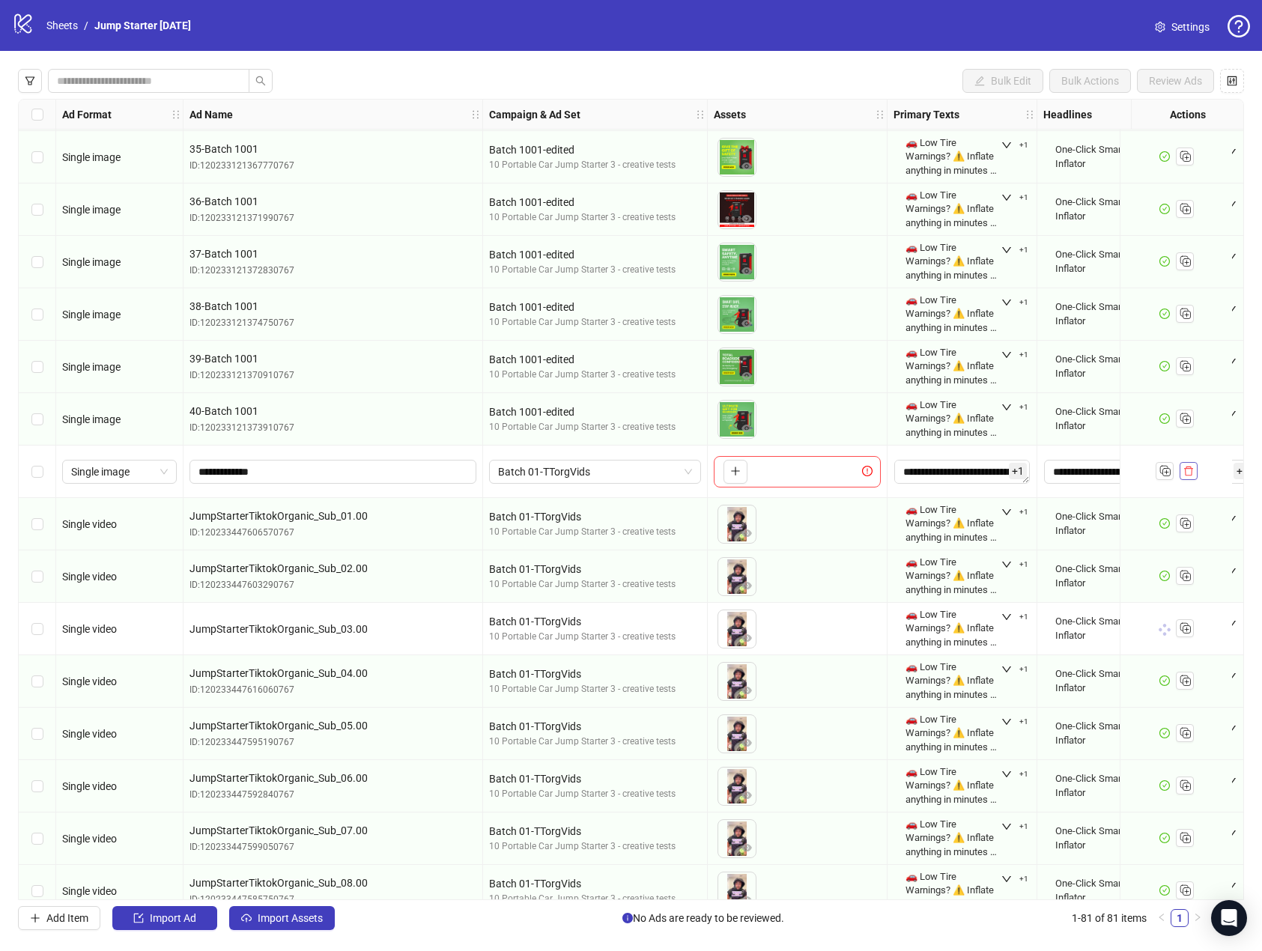
click at [1189, 471] on icon "delete" at bounding box center [1188, 471] width 10 height 10
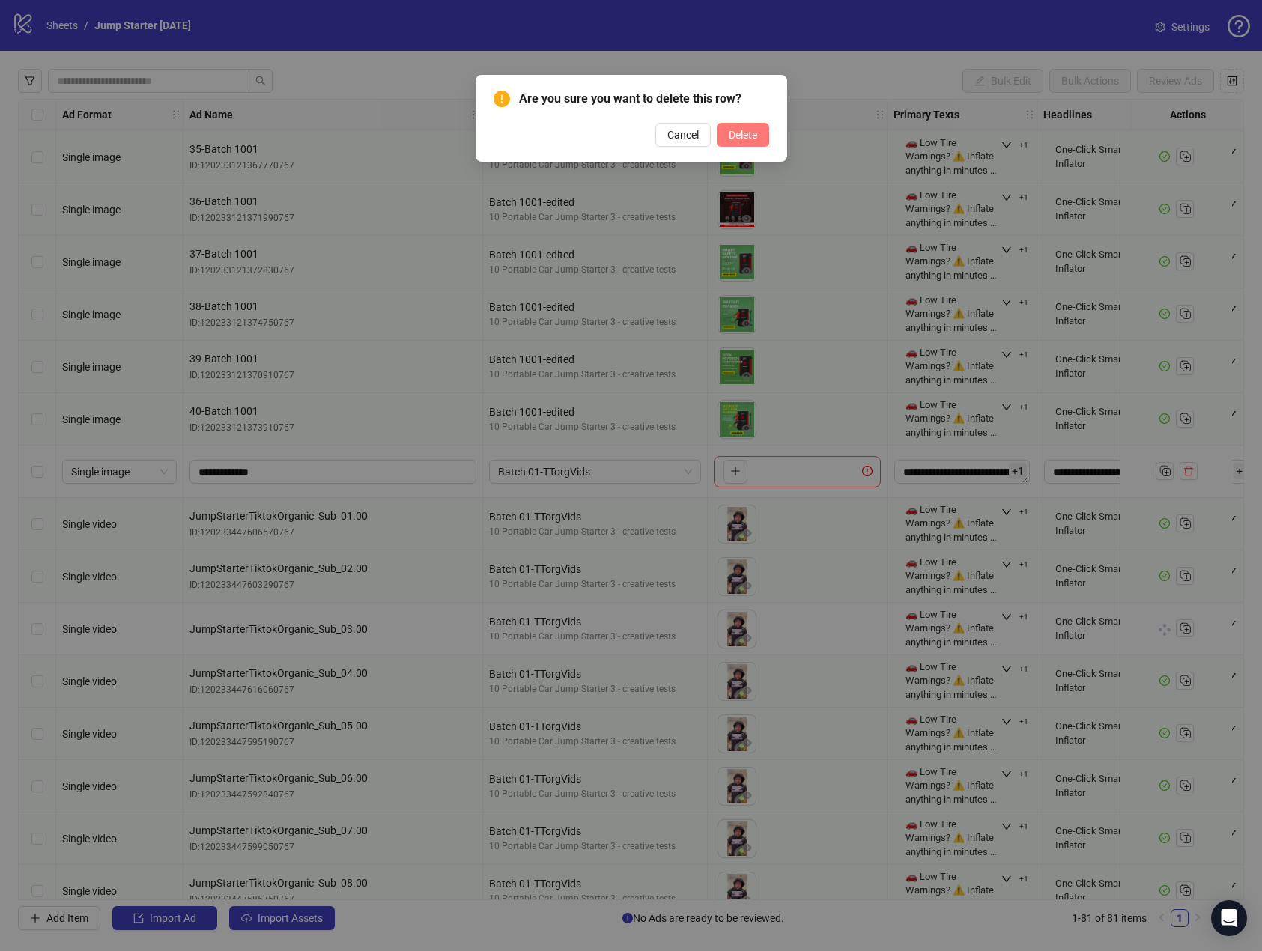
click at [763, 139] on button "Delete" at bounding box center [743, 135] width 52 height 24
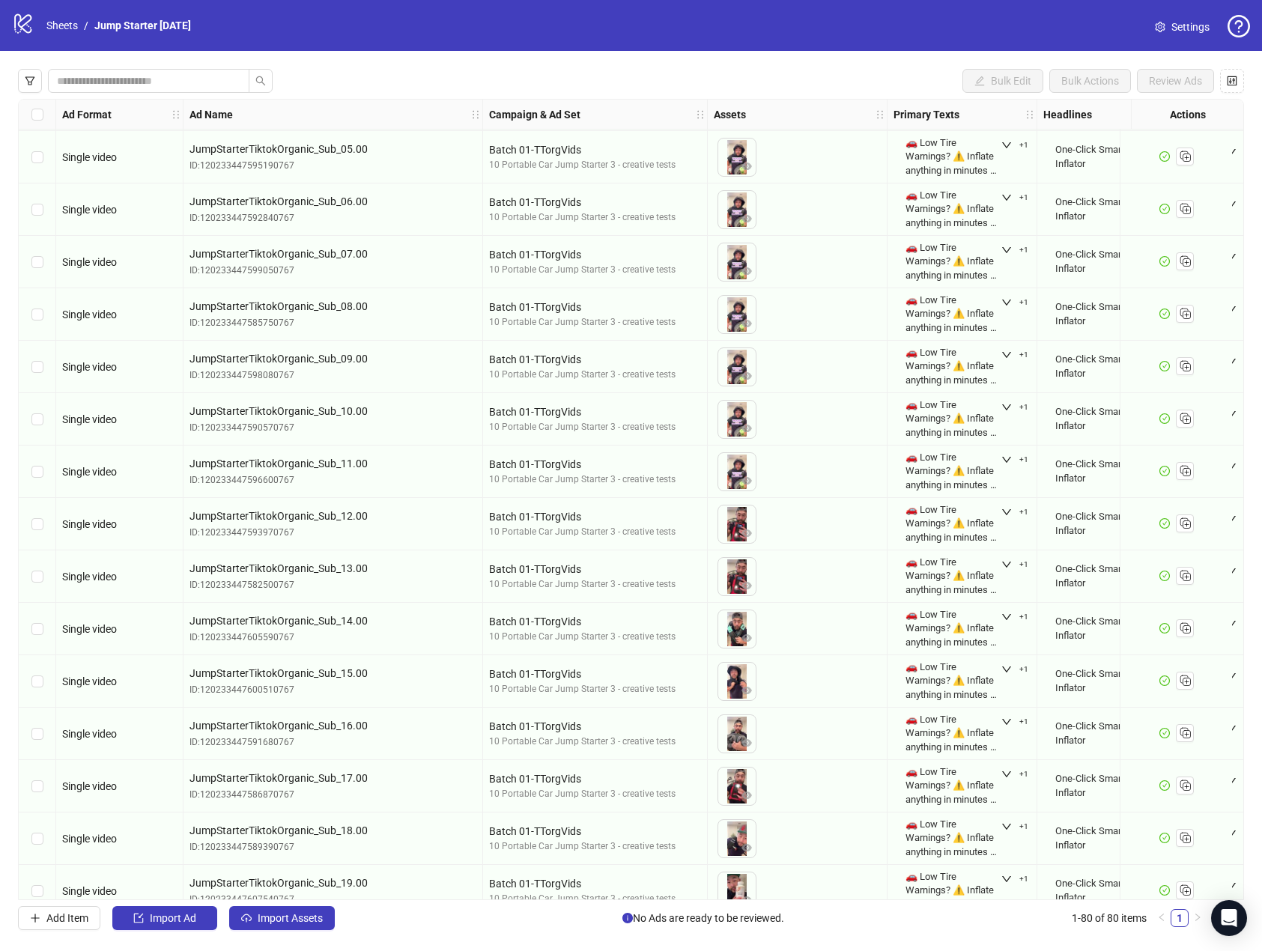
scroll to position [3430, 0]
